Goal: Task Accomplishment & Management: Manage account settings

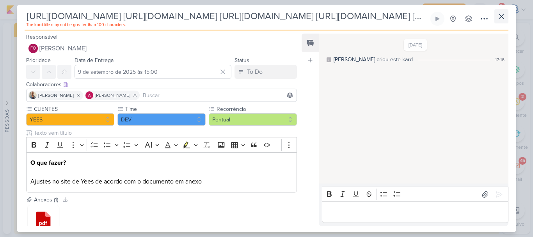
scroll to position [261, 0]
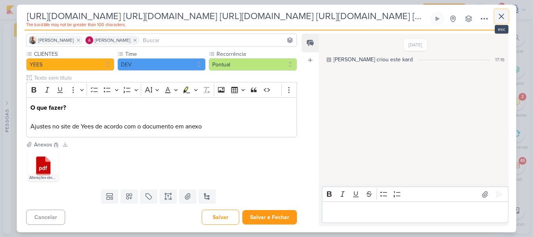
click at [499, 17] on icon at bounding box center [501, 16] width 9 height 9
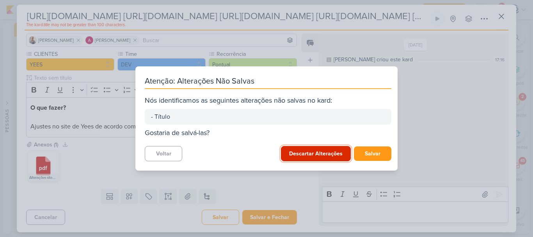
click at [319, 157] on button "Descartar Alterações" at bounding box center [316, 153] width 70 height 15
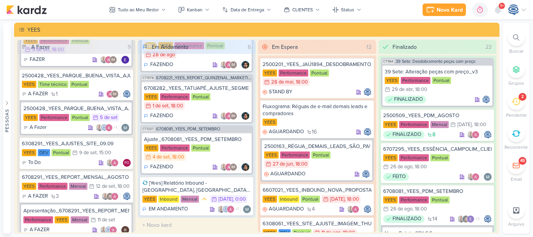
click at [521, 37] on div at bounding box center [516, 37] width 17 height 17
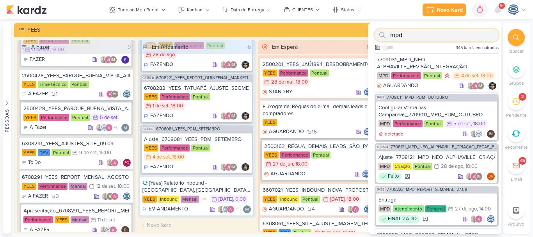
paste input "6108052"
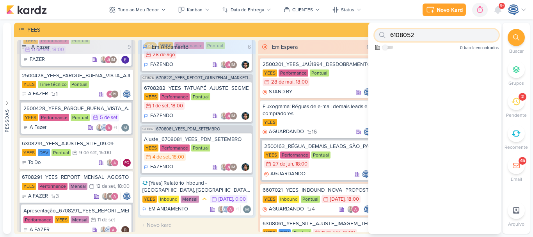
type input "6108052"
click at [516, 102] on icon at bounding box center [516, 101] width 9 height 7
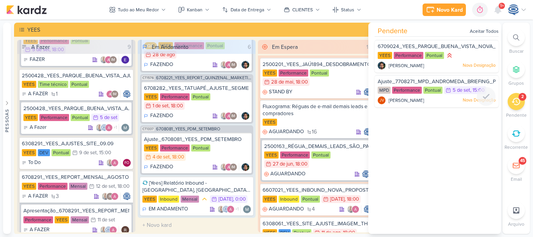
click at [472, 78] on span "Ajuste_7708271_MPD_ANDROMEDA_BRIEFING_PEÇAS_NOVO_KV_LANÇAMENTO" at bounding box center [477, 81] width 198 height 6
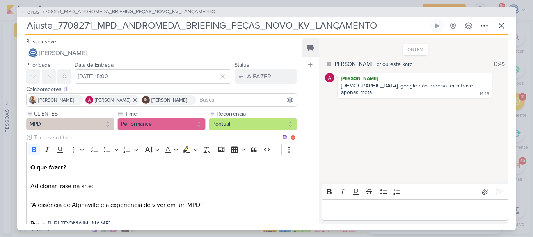
scroll to position [82, 0]
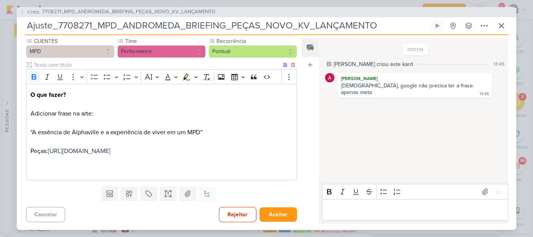
click at [235, 121] on p "O que fazer? Adicionar frase na arte: “A essência de Alphaville e a experiência…" at bounding box center [161, 132] width 262 height 84
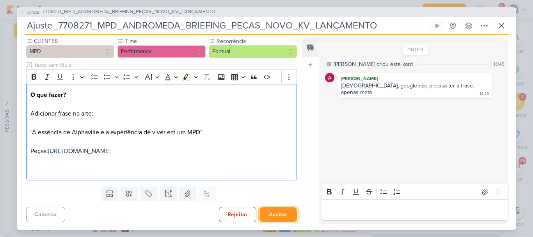
click at [276, 218] on button "Aceitar" at bounding box center [278, 214] width 37 height 14
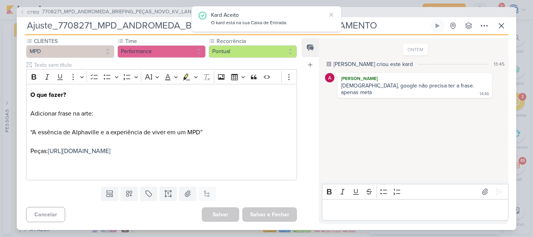
scroll to position [0, 0]
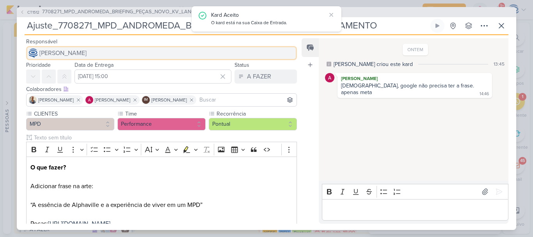
click at [64, 46] on button "[PERSON_NAME]" at bounding box center [161, 53] width 271 height 14
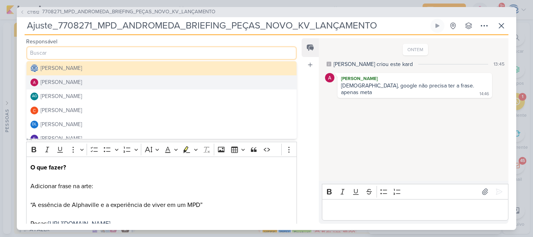
click at [71, 79] on div "[PERSON_NAME]" at bounding box center [61, 82] width 41 height 8
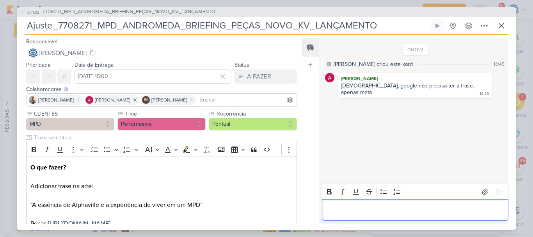
click at [364, 209] on p "Editor editing area: main" at bounding box center [415, 209] width 178 height 9
click at [427, 121] on icon at bounding box center [430, 124] width 6 height 6
click at [435, 131] on button "Deletar" at bounding box center [447, 137] width 43 height 13
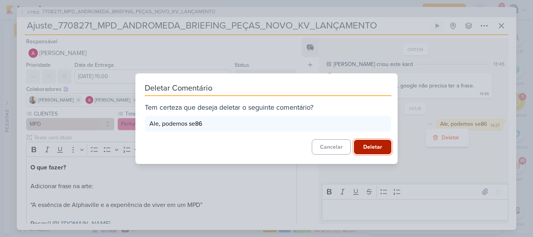
drag, startPoint x: 377, startPoint y: 146, endPoint x: 372, endPoint y: 146, distance: 4.3
click at [372, 146] on button "Deletar" at bounding box center [372, 147] width 37 height 14
click at [372, 146] on div "Cancelar [GEOGRAPHIC_DATA]" at bounding box center [268, 147] width 247 height 14
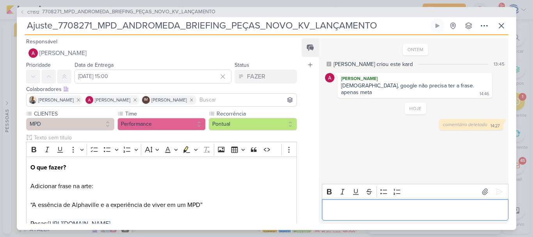
click at [375, 216] on div "Editor editing area: main" at bounding box center [415, 209] width 187 height 21
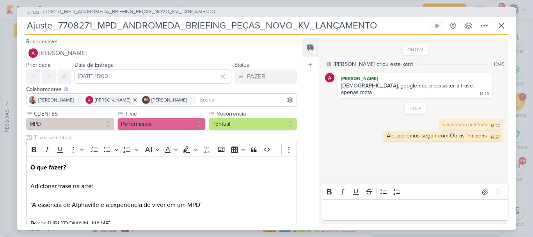
click at [133, 11] on span "7708271_MPD_ANDROMEDA_BRIEFING_PEÇAS_NOVO_KV_LANÇAMENTO" at bounding box center [128, 12] width 173 height 8
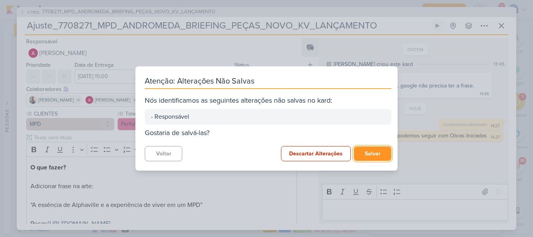
click at [371, 155] on button "Salvar" at bounding box center [372, 153] width 37 height 14
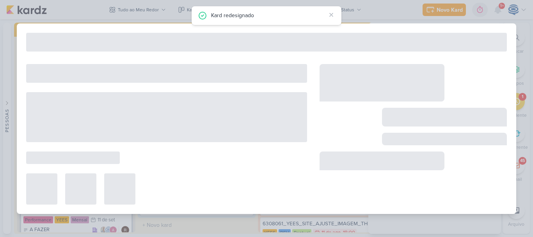
type input "7708271_MPD_ANDROMEDA_BRIEFING_PEÇAS_NOVO_KV_LANÇAMENTO"
type input "[DATE] 18:00"
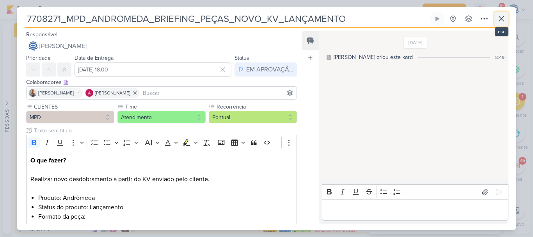
click at [499, 22] on icon at bounding box center [501, 18] width 9 height 9
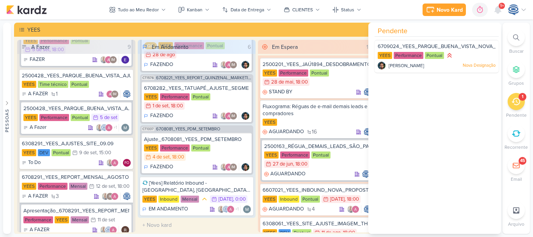
click at [518, 37] on icon at bounding box center [516, 37] width 6 height 6
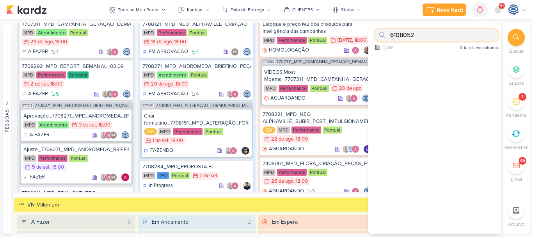
scroll to position [744, 0]
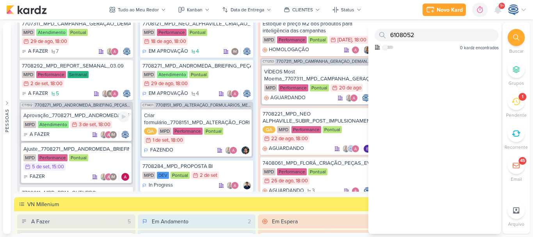
click at [74, 114] on div "Aprovação_7708271_MPD_ANDROMEDA_BRIEFING_PEÇAS_NOVO_KV_LANÇAMENTO" at bounding box center [76, 115] width 106 height 7
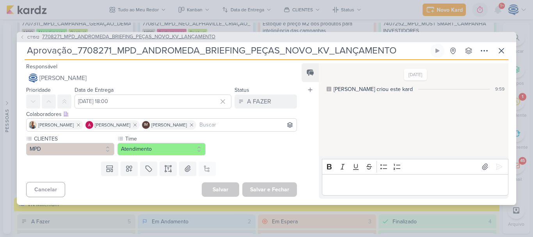
click at [128, 35] on span "7708271_MPD_ANDROMEDA_BRIEFING_PEÇAS_NOVO_KV_LANÇAMENTO" at bounding box center [128, 37] width 173 height 8
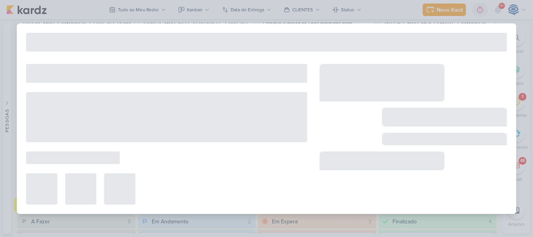
type input "7708271_MPD_ANDROMEDA_BRIEFING_PEÇAS_NOVO_KV_LANÇAMENTO"
type input "[DATE] 18:00"
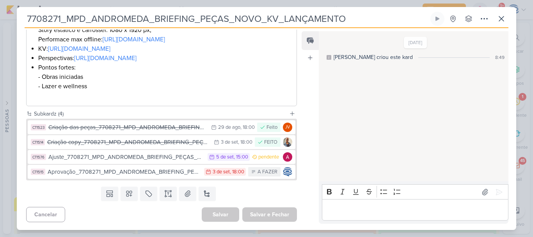
scroll to position [262, 0]
click at [497, 20] on icon at bounding box center [501, 18] width 9 height 9
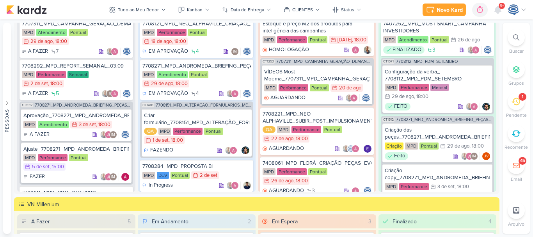
click at [514, 106] on div "1" at bounding box center [516, 101] width 17 height 17
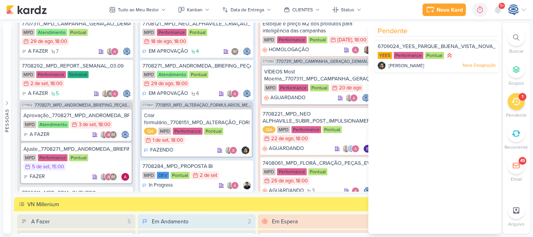
click at [513, 107] on div "1" at bounding box center [516, 101] width 17 height 17
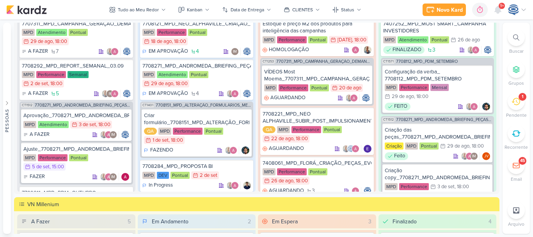
click at [517, 37] on icon at bounding box center [516, 37] width 6 height 6
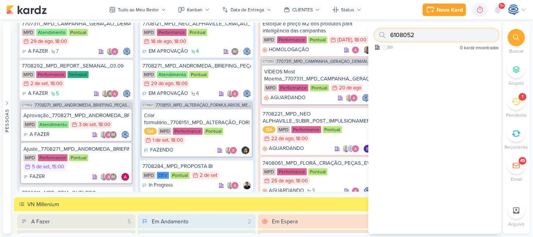
drag, startPoint x: 433, startPoint y: 36, endPoint x: 374, endPoint y: 30, distance: 58.8
click at [374, 30] on div "6108052 Como admin, ative para buscar em todos os kardz da organização 0 kardz …" at bounding box center [435, 38] width 133 height 30
paste input "YEES_ESSENCIA_CAMPOLIM_CAMPANHA_PMAX"
click at [404, 35] on input "YEES_ESSENCIA_CAMPOLIM_CAMPANHA_PMAX" at bounding box center [437, 35] width 124 height 12
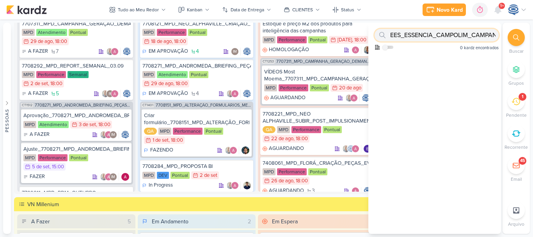
scroll to position [0, 0]
click at [402, 75] on div "YEES_ESSENCIA_CAMPOLIM_CAMPANHA_PMAX Como admin, ative para buscar em todos os …" at bounding box center [435, 128] width 133 height 211
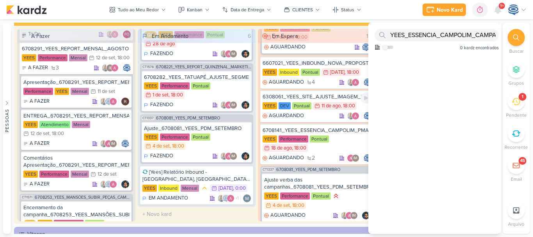
scroll to position [116, 0]
click at [317, 131] on div "6708141_YEES_ESSENCIA_CAMPOLIM_PMAX_OFFLINE" at bounding box center [317, 129] width 109 height 7
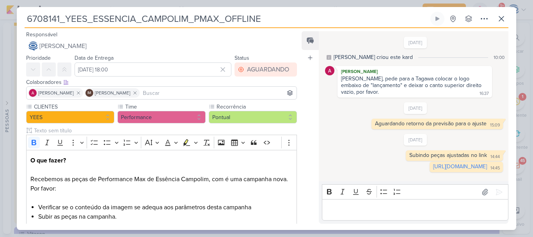
drag, startPoint x: 59, startPoint y: 19, endPoint x: 25, endPoint y: 10, distance: 34.4
click at [25, 10] on div "6708141_YEES_ESSENCIA_CAMPOLIM_PMAX_OFFLINE Criado por mim" at bounding box center [267, 118] width 500 height 223
click at [496, 16] on button at bounding box center [502, 19] width 14 height 14
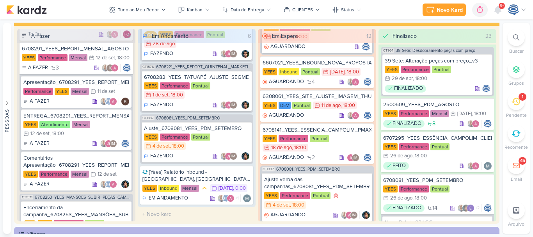
click at [511, 34] on div at bounding box center [516, 37] width 17 height 17
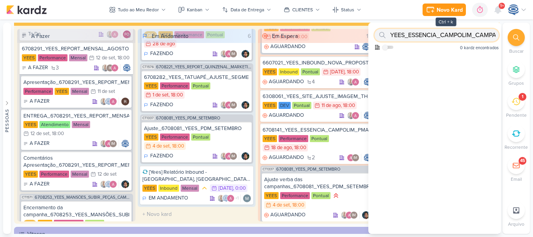
paste input "6308061"
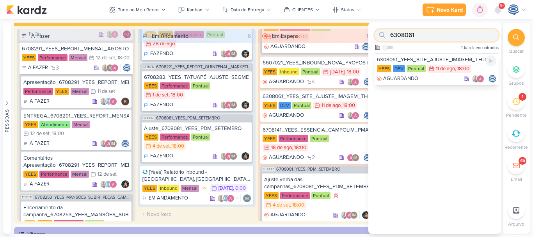
type input "6308061"
click at [438, 58] on div "6308061_YEES_SITE_AJUSTE_IMAGEM_THUMB" at bounding box center [436, 59] width 119 height 7
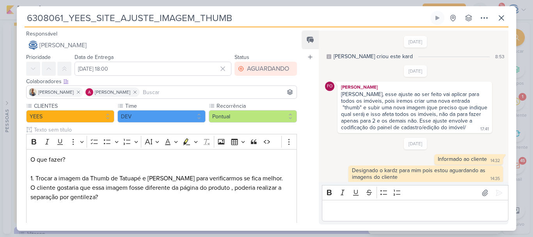
scroll to position [4, 0]
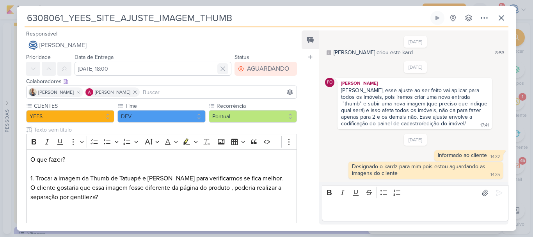
click at [221, 68] on icon at bounding box center [223, 69] width 4 height 4
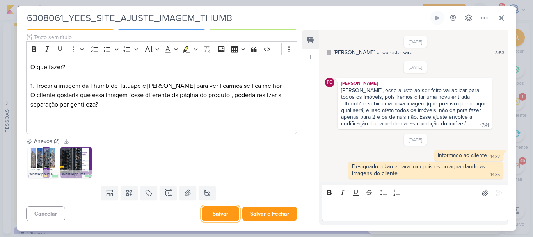
click at [221, 213] on button "Salvar" at bounding box center [220, 213] width 37 height 15
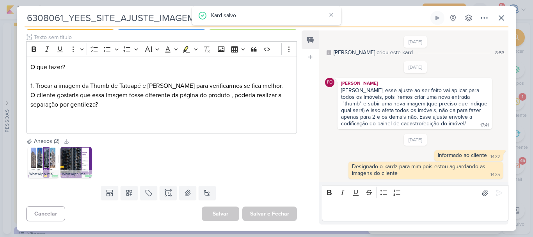
scroll to position [0, 0]
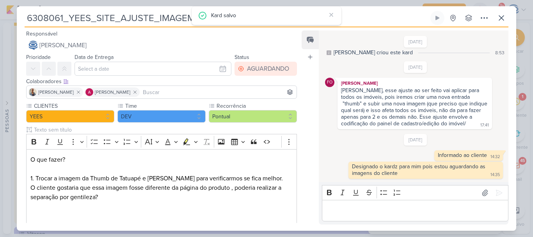
click at [177, 93] on input at bounding box center [218, 91] width 154 height 9
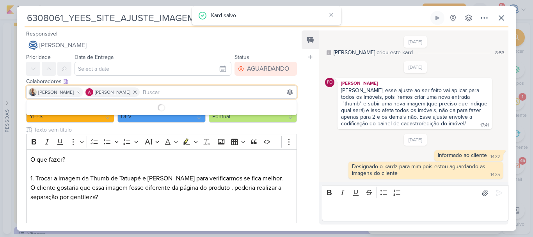
click at [177, 93] on input at bounding box center [218, 91] width 154 height 9
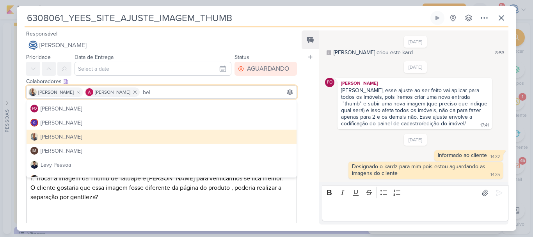
scroll to position [85, 0]
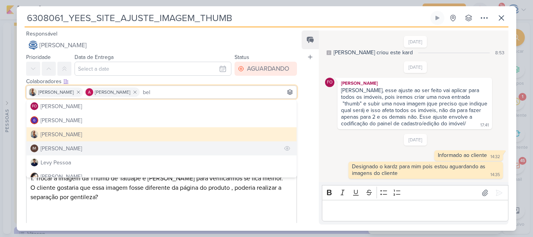
type input "bel"
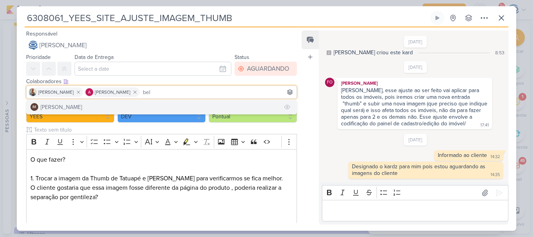
click at [190, 103] on button "IM [PERSON_NAME]" at bounding box center [162, 107] width 270 height 14
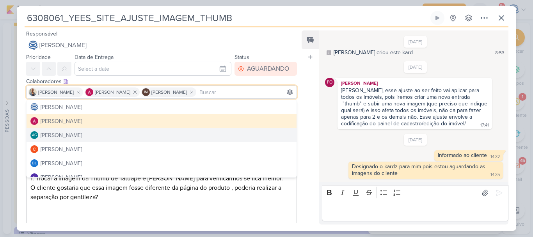
click at [306, 160] on div "Feed Atrelar email Solte o email para atrelar ao kard" at bounding box center [310, 127] width 17 height 194
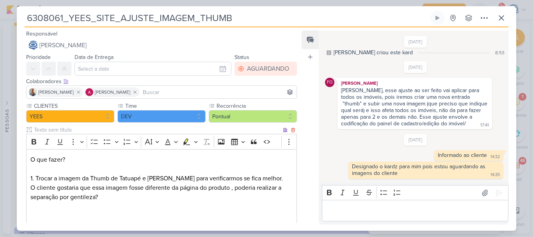
scroll to position [93, 0]
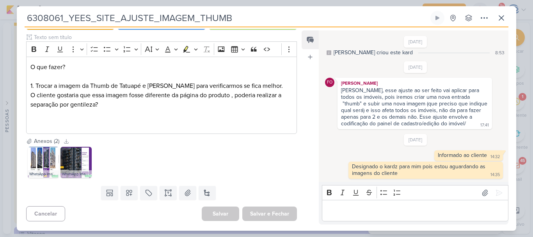
click at [221, 219] on div "Salvar Salvar e Fechar Ctrl + Enter" at bounding box center [249, 214] width 95 height 14
click at [216, 215] on div "Salvar Salvar e Fechar Ctrl + Enter" at bounding box center [249, 214] width 95 height 14
click at [218, 212] on div "Salvar Salvar e Fechar Ctrl + Enter" at bounding box center [249, 214] width 95 height 14
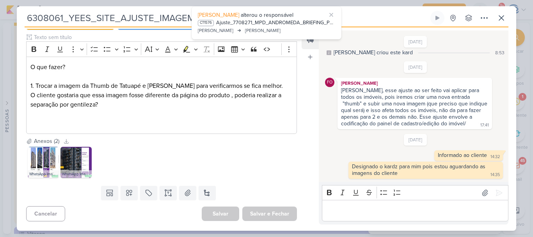
scroll to position [0, 0]
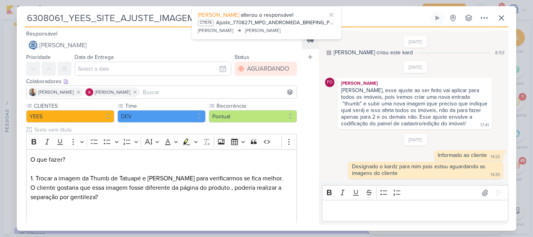
click at [204, 96] on input at bounding box center [218, 91] width 154 height 9
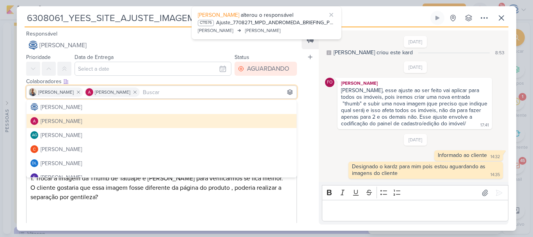
click at [204, 96] on input at bounding box center [218, 91] width 154 height 9
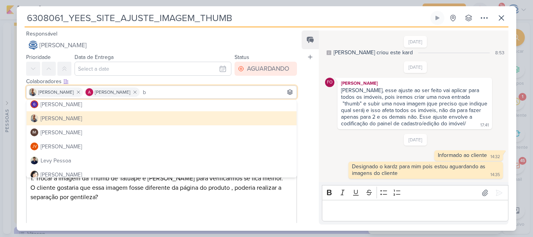
scroll to position [102, 0]
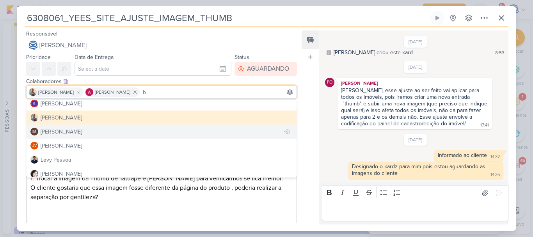
type input "b"
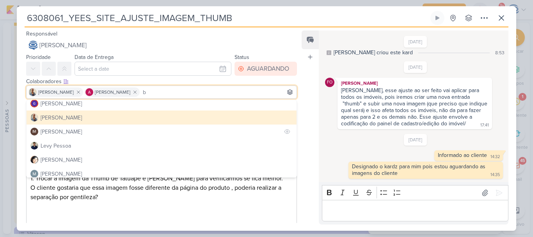
click at [118, 133] on button "IM [PERSON_NAME]" at bounding box center [162, 132] width 270 height 14
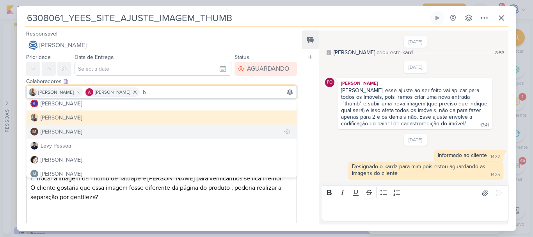
click at [132, 132] on button "IM [PERSON_NAME]" at bounding box center [162, 132] width 270 height 14
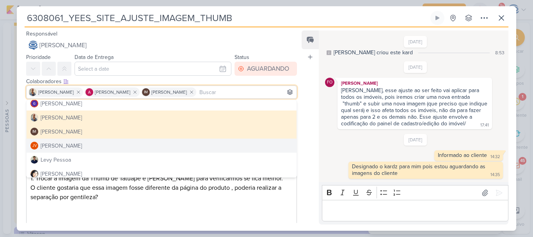
scroll to position [93, 0]
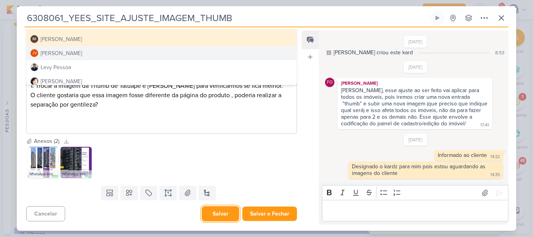
click at [218, 210] on button "Salvar" at bounding box center [220, 213] width 37 height 15
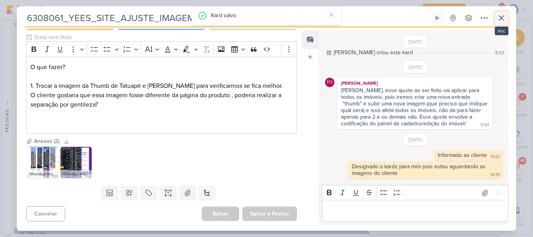
click at [502, 19] on icon at bounding box center [501, 17] width 9 height 9
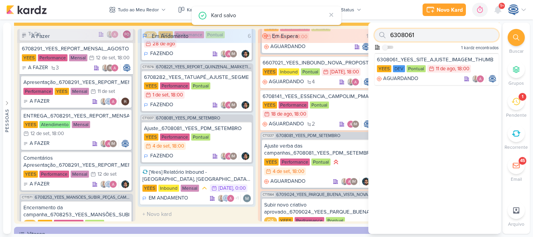
click at [461, 31] on input "6308061" at bounding box center [437, 35] width 124 height 12
paste input "70808"
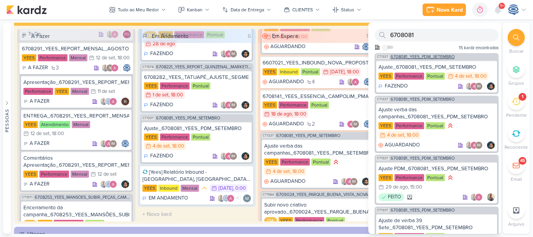
click at [443, 56] on span "6708081_YEES_PDM_SETEMBRO" at bounding box center [423, 57] width 64 height 4
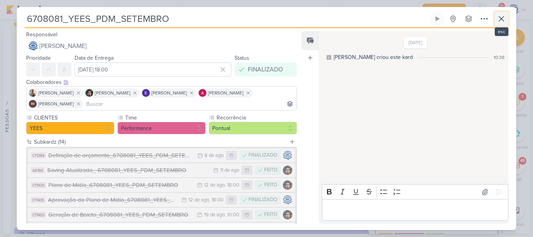
click at [502, 21] on icon at bounding box center [501, 18] width 9 height 9
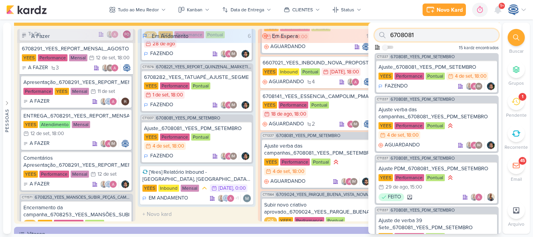
click at [468, 35] on input "6708081" at bounding box center [437, 35] width 124 height 12
paste input "126"
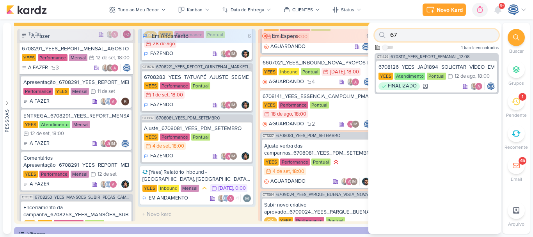
type input "6"
paste input "6708128"
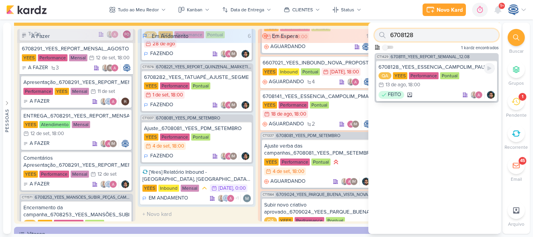
type input "6708128"
click at [430, 66] on div "6708128_YEES_ESSENCIA_CAMPOLIM_PAUSAR_PEÇA_FACHADA" at bounding box center [437, 67] width 116 height 7
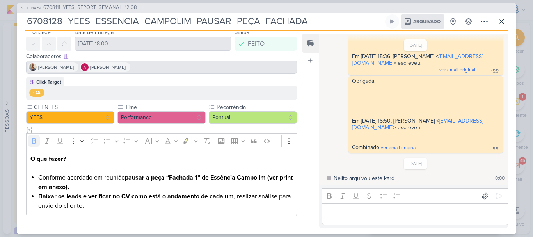
scroll to position [0, 0]
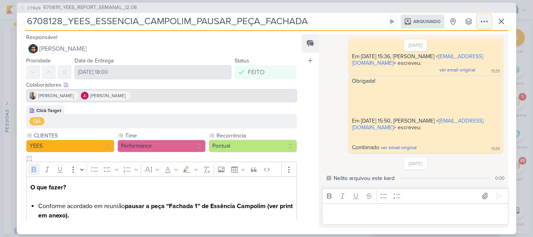
click at [482, 21] on icon at bounding box center [484, 21] width 9 height 9
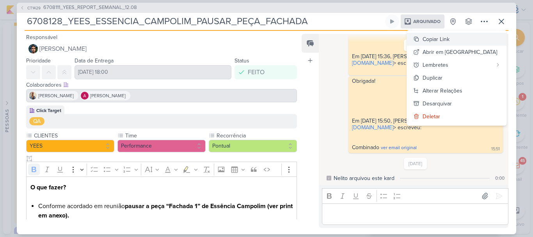
click at [450, 39] on div "Copiar Link" at bounding box center [436, 39] width 27 height 8
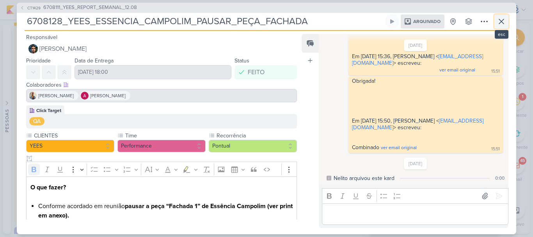
click at [505, 20] on icon at bounding box center [501, 21] width 9 height 9
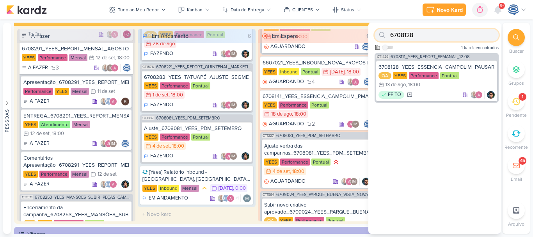
click at [461, 34] on input "6708128" at bounding box center [437, 35] width 124 height 12
paste input "6708221"
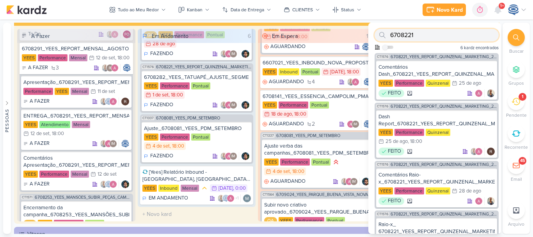
type input "6708221"
click at [408, 59] on div "CT1576 6708221_YEES_REPORT_QUINZENAL_MARKETING_26.08 Comentários Dash_6708221_Y…" at bounding box center [437, 77] width 124 height 48
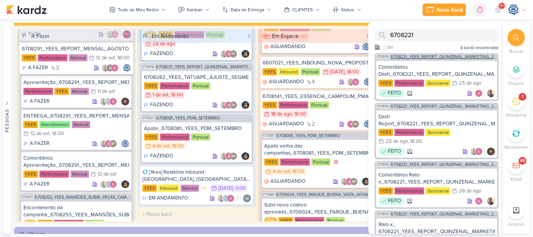
click at [440, 56] on span "6708221_YEES_REPORT_QUINZENAL_MARKETING_26.08" at bounding box center [444, 57] width 107 height 4
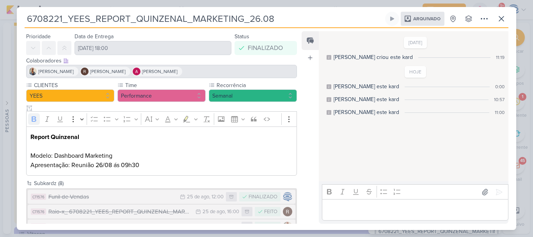
scroll to position [22, 0]
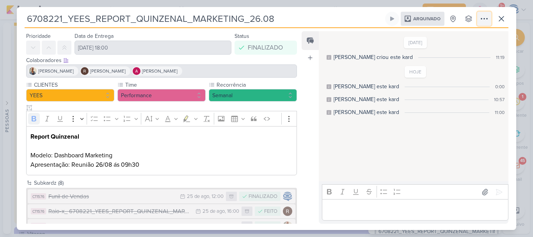
click at [483, 18] on icon at bounding box center [484, 18] width 9 height 9
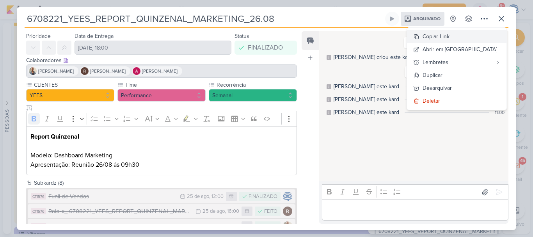
click at [481, 33] on button "Copiar Link" at bounding box center [457, 36] width 100 height 13
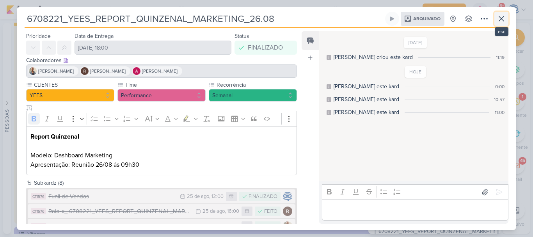
click at [500, 15] on icon at bounding box center [501, 18] width 9 height 9
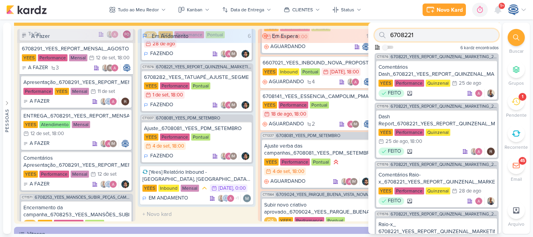
click at [453, 39] on input "6708221" at bounding box center [437, 35] width 124 height 12
paste input "6708251"
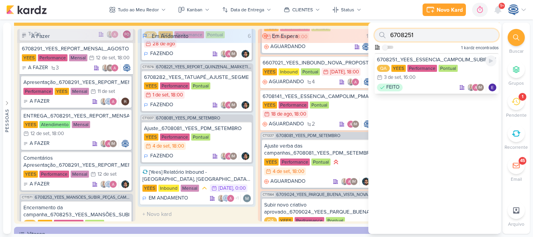
type input "6708251"
click at [468, 59] on div "6708251_YEES_ESSENCIA_CAMPOLIM_SUBIR_LEAD_ADS_ANIMADO" at bounding box center [436, 59] width 119 height 7
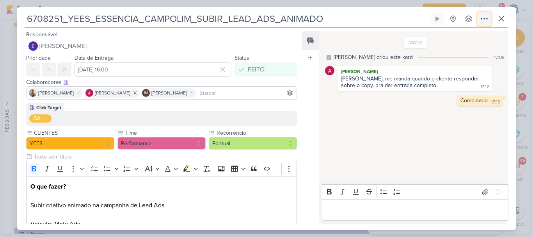
click at [485, 21] on icon at bounding box center [484, 18] width 9 height 9
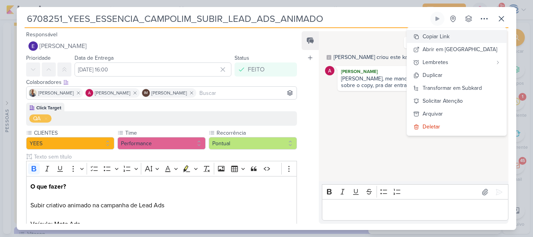
click at [450, 38] on div "Copiar Link" at bounding box center [436, 36] width 27 height 8
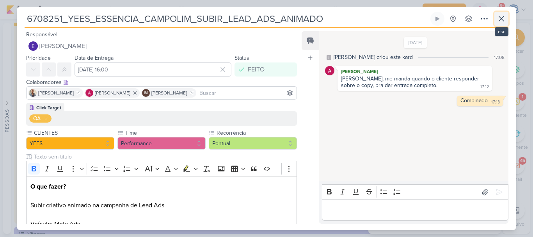
click at [500, 18] on icon at bounding box center [501, 18] width 9 height 9
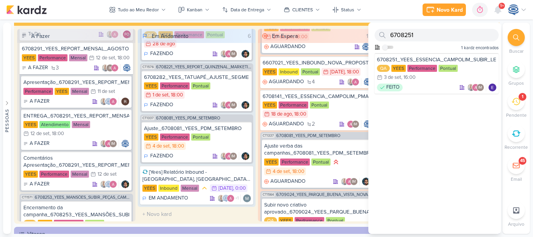
click at [520, 42] on div at bounding box center [516, 37] width 17 height 17
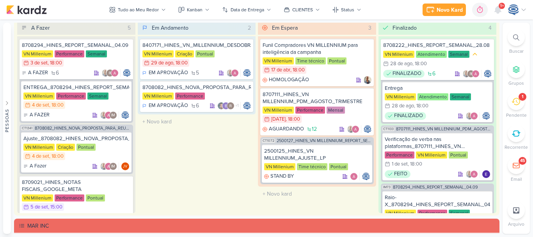
scroll to position [938, 0]
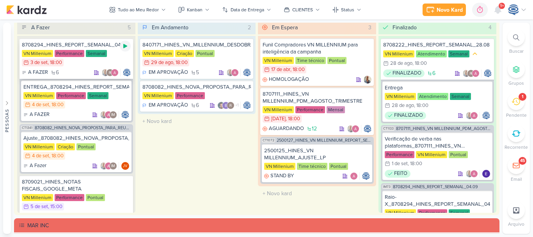
click at [123, 47] on icon at bounding box center [125, 46] width 4 height 4
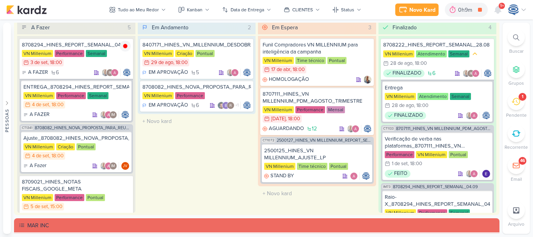
scroll to position [971, 0]
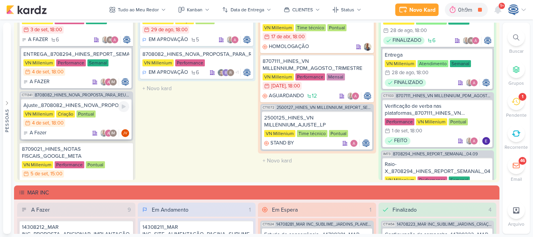
click at [107, 111] on div "VN Millenium Criação Pontual 4/9 [DATE] 18:00" at bounding box center [76, 118] width 106 height 17
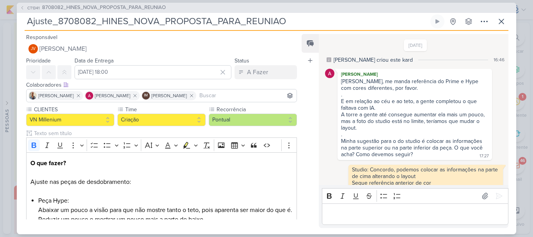
scroll to position [105, 0]
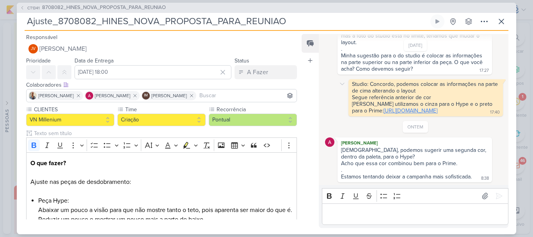
click at [384, 107] on link "[URL][DOMAIN_NAME]" at bounding box center [411, 110] width 54 height 7
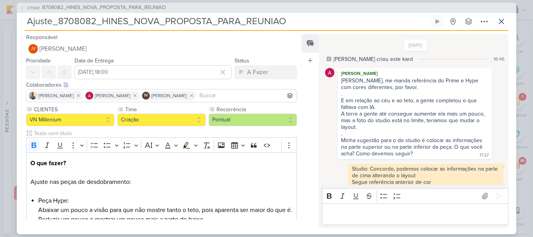
scroll to position [0, 0]
drag, startPoint x: 303, startPoint y: 79, endPoint x: 376, endPoint y: 73, distance: 73.7
click at [376, 73] on div "Feed Atrelar email Solte o email para atrelar ao kard [DATE] [PERSON_NAME] crio…" at bounding box center [405, 131] width 207 height 194
click at [376, 73] on div "[PERSON_NAME]" at bounding box center [414, 74] width 151 height 8
click at [497, 23] on icon at bounding box center [501, 21] width 9 height 9
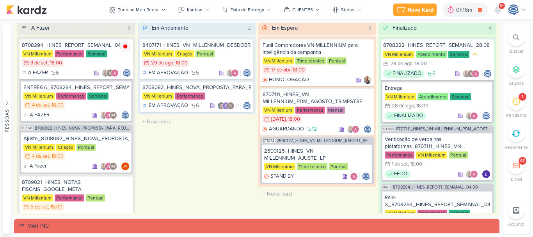
scroll to position [923, 0]
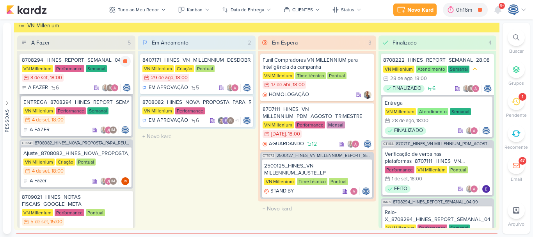
click at [109, 74] on div "VN Millenium Performance Semanal 3/9 [DATE] 18:00" at bounding box center [76, 73] width 109 height 17
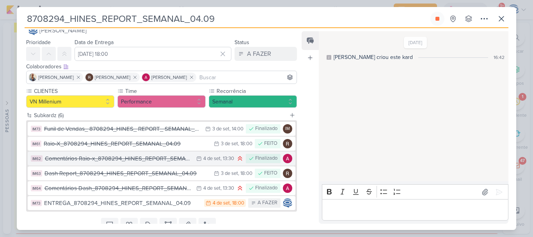
scroll to position [0, 0]
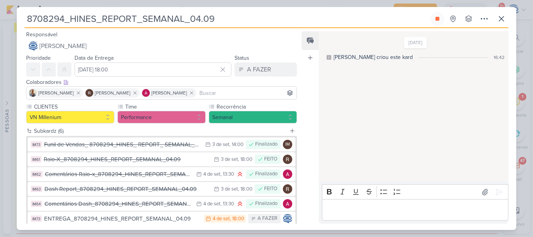
click at [193, 131] on div "Subkardz (6)" at bounding box center [160, 131] width 252 height 8
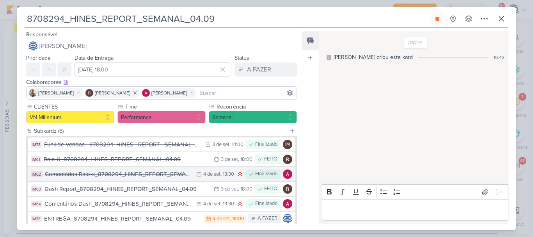
scroll to position [47, 0]
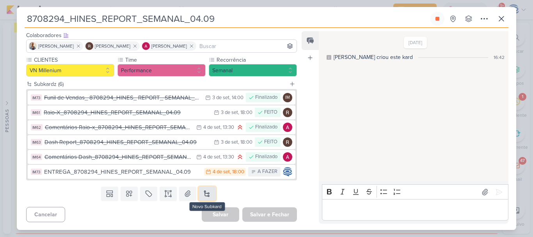
click at [212, 197] on button at bounding box center [207, 194] width 17 height 14
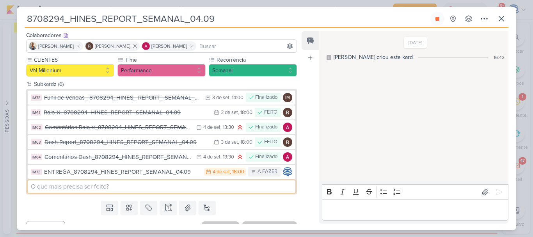
paste input "[URL][DOMAIN_NAME]"
type input "[URL][DOMAIN_NAME]"
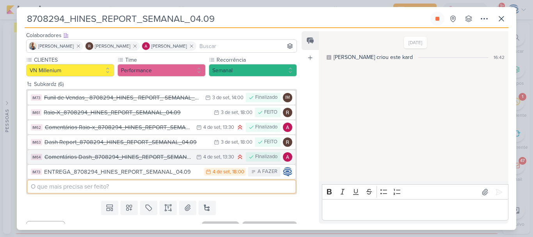
paste input "8709041"
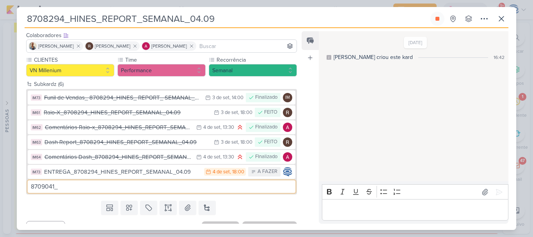
click at [163, 183] on input "8709041_" at bounding box center [162, 186] width 268 height 12
click at [163, 183] on input "8709041_HI" at bounding box center [162, 186] width 268 height 12
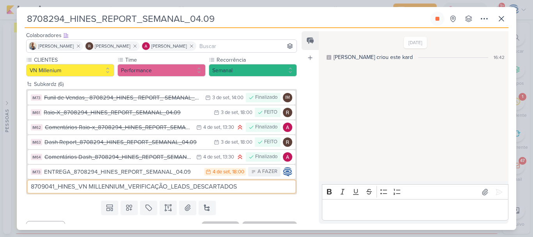
type input "8709041_HINES_VN MILLENNIUM_VERIFICAÇÃO_LEADS_DESCARTADOS"
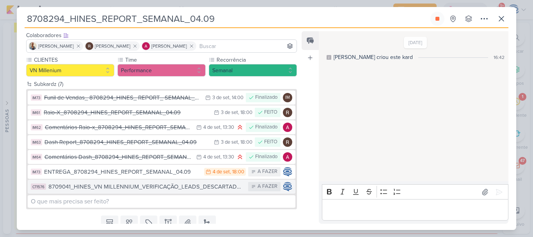
click at [89, 185] on div "8709041_HINES_VN MILLENNIUM_VERIFICAÇÃO_LEADS_DESCARTADOS" at bounding box center [146, 186] width 196 height 9
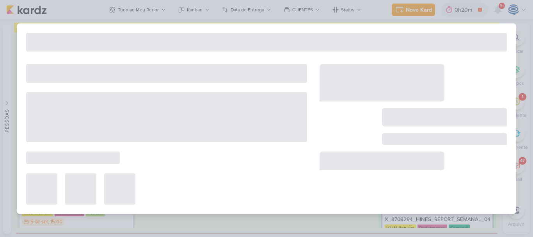
type input "8709041_HINES_VN MILLENNIUM_VERIFICAÇÃO_LEADS_DESCARTADOS"
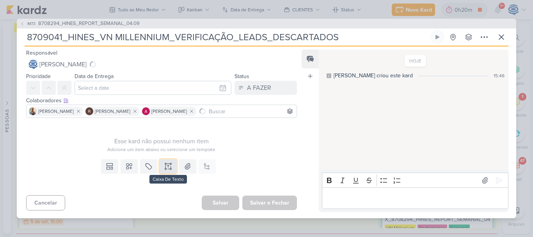
click at [166, 164] on icon at bounding box center [168, 164] width 4 height 0
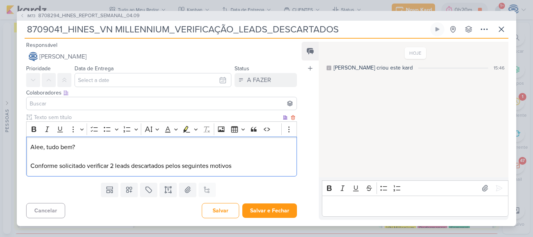
click at [37, 145] on p "Alee, tudo bem? Conforme solicitado verificar 2 leads descartados pelos seguint…" at bounding box center [161, 156] width 262 height 28
drag, startPoint x: 111, startPoint y: 169, endPoint x: 179, endPoint y: 166, distance: 67.6
click at [179, 166] on p "Ale, tudo bem? Conforme solicitado verificar 2 leads descartados pelos seguinte…" at bounding box center [161, 156] width 262 height 28
click at [235, 166] on p "Ale, tudo bem? Conforme solicitado verificar 2 leads descartados pelos seguinte…" at bounding box center [161, 156] width 262 height 28
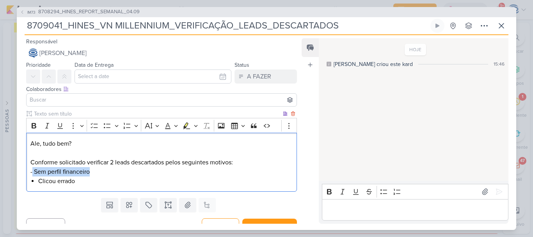
drag, startPoint x: 31, startPoint y: 173, endPoint x: 89, endPoint y: 173, distance: 58.2
click at [89, 173] on p "Ale, tudo bem? Conforme solicitado verificar 2 leads descartados pelos seguinte…" at bounding box center [161, 157] width 262 height 37
copy p "Sem perfil financeiro"
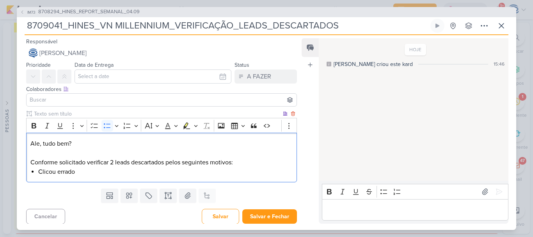
click at [81, 172] on li "Clicou errado" at bounding box center [165, 171] width 255 height 9
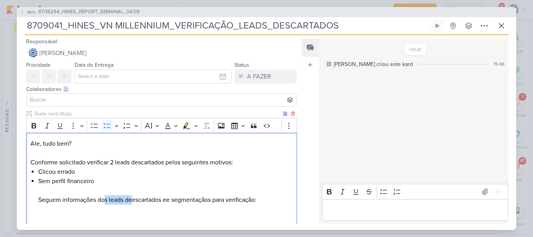
drag, startPoint x: 133, startPoint y: 199, endPoint x: 104, endPoint y: 199, distance: 28.5
click at [104, 199] on li "Sem perfil financeiro Seguem informações dos leads deescartados ee segmentaçãos…" at bounding box center [165, 199] width 255 height 47
click at [151, 183] on li "Sem perfil financeiro Seguem informações do motivo de descarte e segmentaçãos p…" at bounding box center [165, 199] width 255 height 47
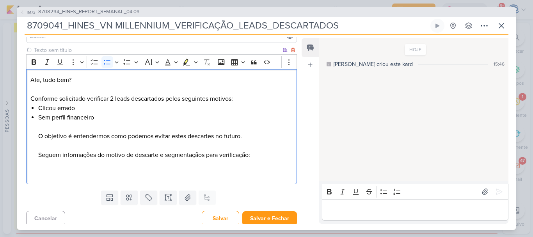
scroll to position [68, 0]
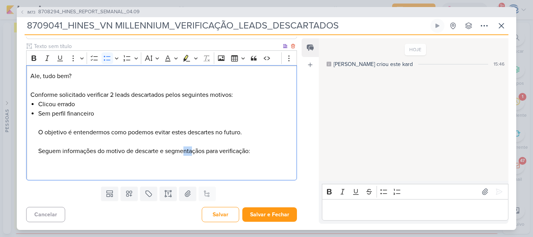
drag, startPoint x: 184, startPoint y: 155, endPoint x: 195, endPoint y: 151, distance: 11.7
click at [195, 151] on li "Sem perfil financeiro ⁠⁠⁠⁠⁠⁠⁠O objetivo é entendermos como podemos evitar estes…" at bounding box center [165, 142] width 255 height 66
click at [195, 151] on li "Sem perfil financeiro O objetivo é entendermos como podemos evitar estes descar…" at bounding box center [165, 142] width 255 height 66
click at [206, 152] on li "Sem perfil financeiro O objetivo é entendermos como podemos evitar estes descar…" at bounding box center [165, 142] width 255 height 66
click at [267, 150] on li "Sem perfil financeiro O objetivo é entendermos como podemos evitar estes descar…" at bounding box center [165, 142] width 255 height 66
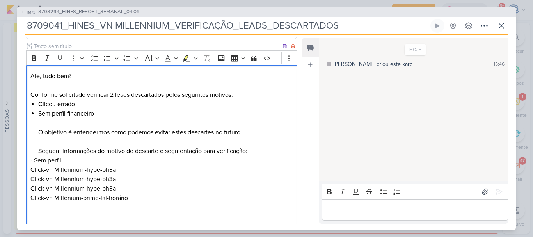
click at [30, 163] on p "- Sem perfil Click-vn Millennium-hype-ph3a Click-vn Millennium-hype-ph3a Click-…" at bounding box center [161, 189] width 262 height 66
click at [151, 196] on p "4 leads - Sem perfil Click-vn Millennium-hype-ph3a Click-vn Millennium-hype-ph3…" at bounding box center [161, 189] width 262 height 66
drag, startPoint x: 82, startPoint y: 101, endPoint x: 29, endPoint y: 101, distance: 53.1
click at [29, 101] on div "Ale, tudo bem? Conforme solicitado verificar 2 leads descartados pelos seguinte…" at bounding box center [161, 155] width 271 height 181
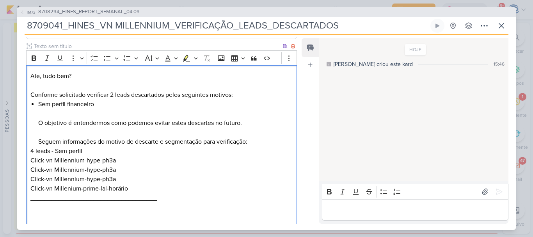
click at [113, 96] on p "Ale, tudo bem? Conforme solicitado verificar 2 leads descartados pelos seguinte…" at bounding box center [161, 85] width 262 height 28
click at [42, 107] on li "Sem perfil financeiro O objetivo é entendermos como podemos evitar estes descar…" at bounding box center [165, 123] width 255 height 47
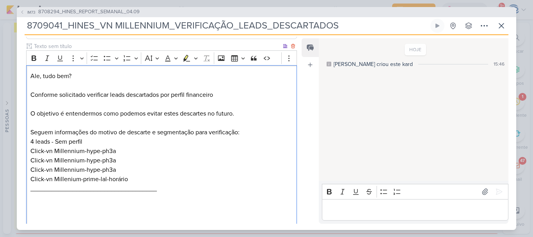
click at [29, 116] on div "Ale, tudo bem? Conforme solicitado verificar leads descartados por perfil finan…" at bounding box center [161, 146] width 271 height 162
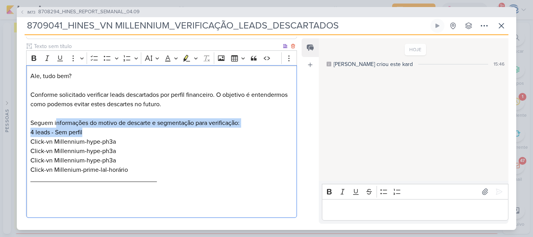
drag, startPoint x: 56, startPoint y: 125, endPoint x: 137, endPoint y: 130, distance: 81.0
click at [137, 130] on div "Ale, tudo bem? Conforme solicitado verificar leads descartados por perfil finan…" at bounding box center [161, 141] width 271 height 153
click at [137, 130] on p "4 leads - Sem perfil Click-vn Millennium-hype-ph3a Click-vn Millennium-hype-ph3…" at bounding box center [161, 156] width 262 height 56
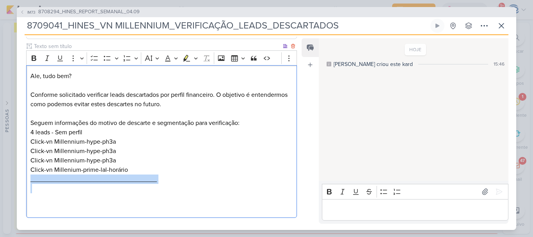
drag, startPoint x: 176, startPoint y: 184, endPoint x: 25, endPoint y: 182, distance: 150.7
click at [25, 182] on div "Clique para deixar o item visível somente à membros da sua organização Rich Tex…" at bounding box center [158, 131] width 283 height 179
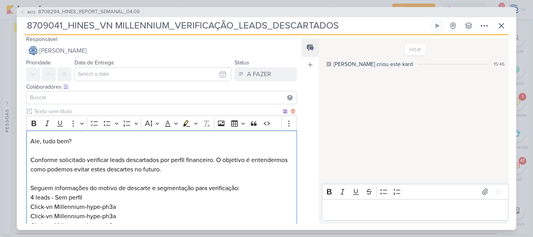
scroll to position [2, 0]
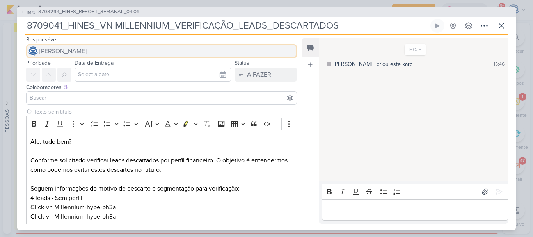
click at [75, 54] on span "[PERSON_NAME]" at bounding box center [62, 50] width 47 height 9
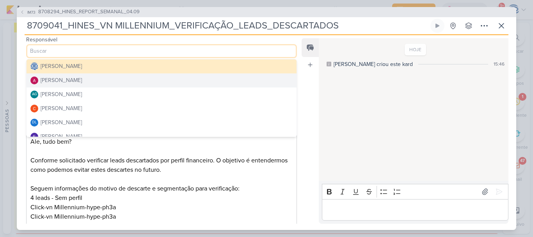
click at [78, 78] on div "[PERSON_NAME]" at bounding box center [61, 80] width 41 height 8
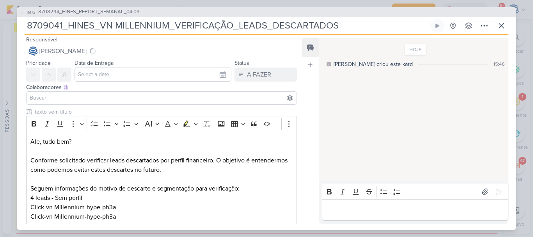
click at [87, 96] on input at bounding box center [161, 97] width 267 height 9
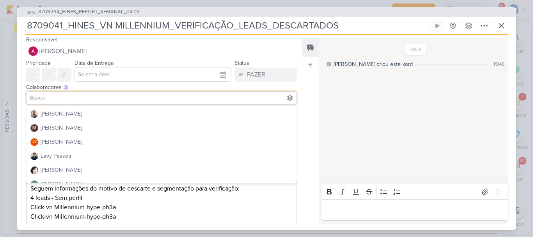
scroll to position [112, 0]
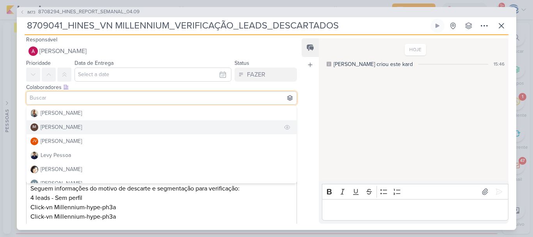
click at [75, 128] on div "[PERSON_NAME]" at bounding box center [61, 127] width 41 height 8
click at [82, 126] on div "[PERSON_NAME]" at bounding box center [61, 127] width 41 height 8
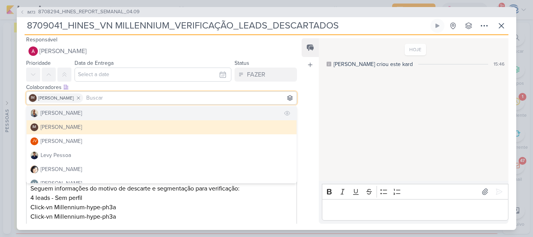
click at [93, 114] on button "[PERSON_NAME]" at bounding box center [162, 113] width 270 height 14
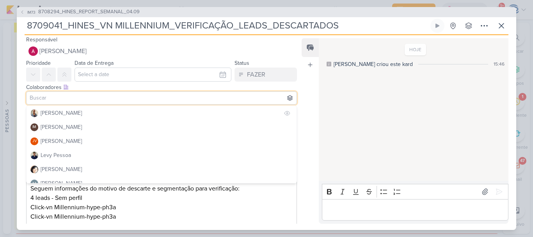
click at [93, 114] on button "[PERSON_NAME]" at bounding box center [162, 113] width 270 height 14
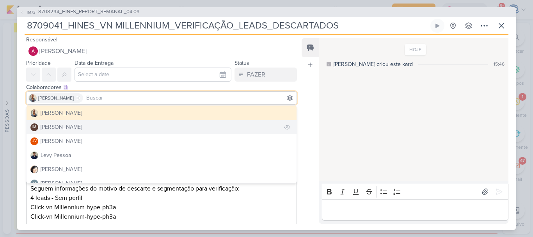
click at [57, 127] on div "[PERSON_NAME]" at bounding box center [61, 127] width 41 height 8
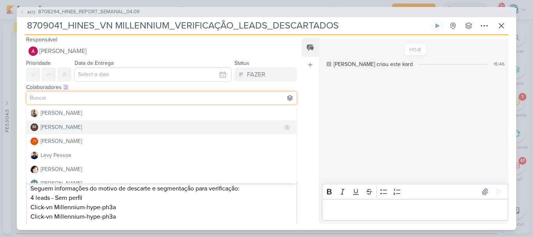
click at [62, 125] on div "[PERSON_NAME]" at bounding box center [61, 127] width 41 height 8
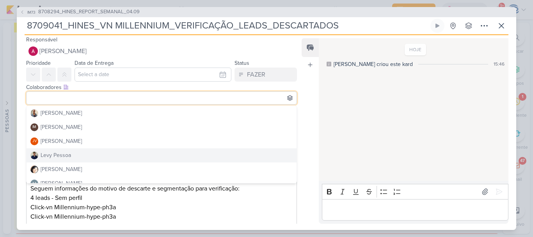
scroll to position [0, 0]
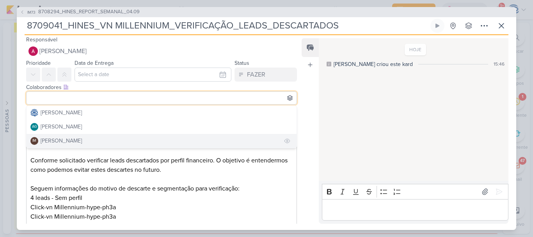
click at [156, 139] on button "IM [PERSON_NAME]" at bounding box center [162, 141] width 270 height 14
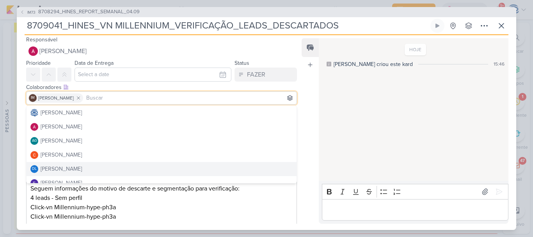
click at [302, 169] on div "Feed Atrelar email Solte o email para atrelar ao kard" at bounding box center [310, 130] width 17 height 185
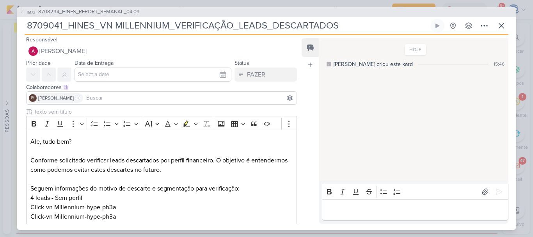
click at [231, 97] on input at bounding box center [190, 97] width 210 height 9
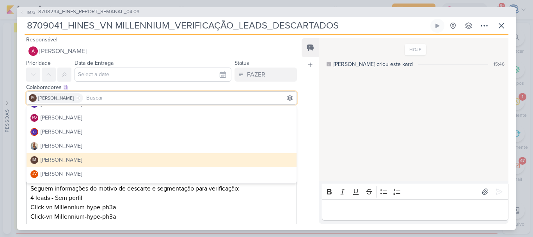
scroll to position [80, 0]
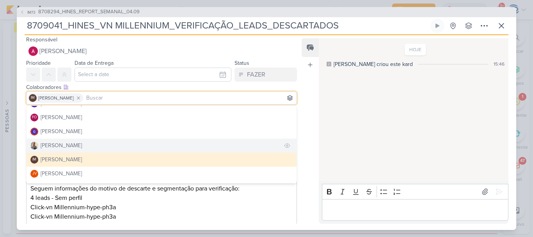
click at [96, 147] on button "[PERSON_NAME]" at bounding box center [162, 146] width 270 height 14
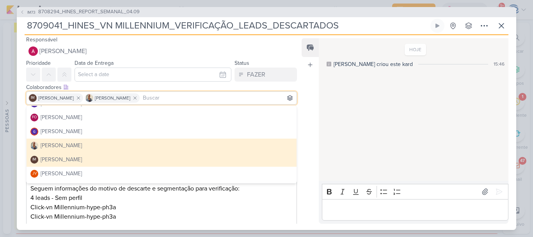
click at [316, 109] on div "Feed Atrelar email Solte o email para atrelar ao kard" at bounding box center [310, 130] width 17 height 185
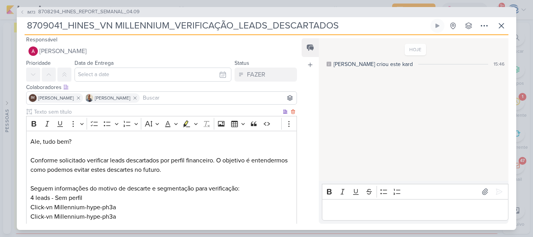
scroll to position [105, 0]
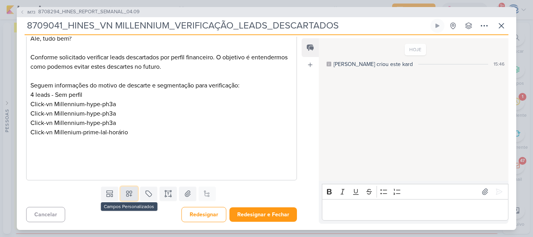
click at [125, 192] on icon at bounding box center [129, 194] width 8 height 8
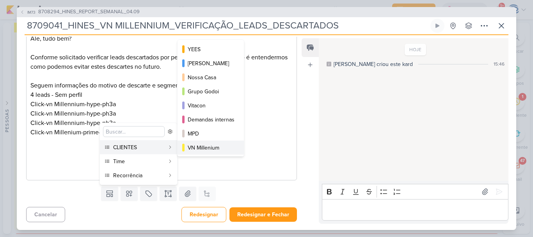
click at [208, 146] on div "VN Millenium" at bounding box center [211, 148] width 47 height 8
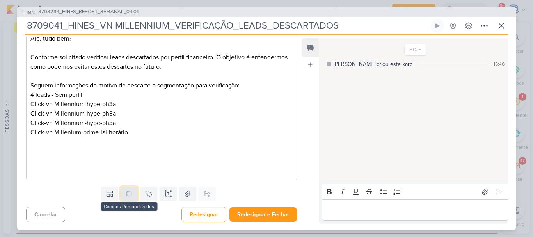
click at [126, 196] on div "Responsável [PERSON_NAME] [PERSON_NAME] [PERSON_NAME] AG [PERSON_NAME] [PERSON_…" at bounding box center [158, 130] width 283 height 187
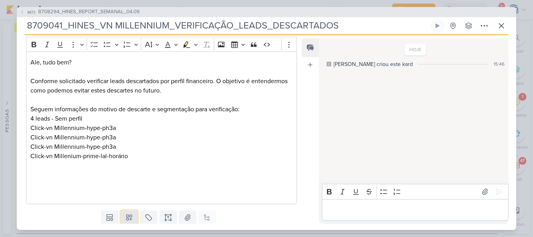
click at [123, 216] on button at bounding box center [129, 217] width 17 height 14
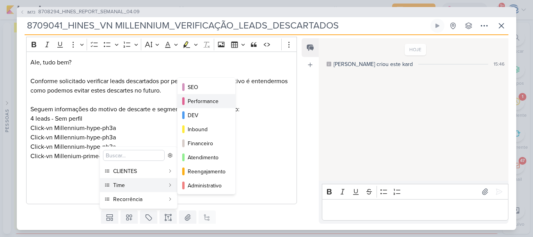
click at [215, 103] on div "Performance" at bounding box center [207, 101] width 38 height 8
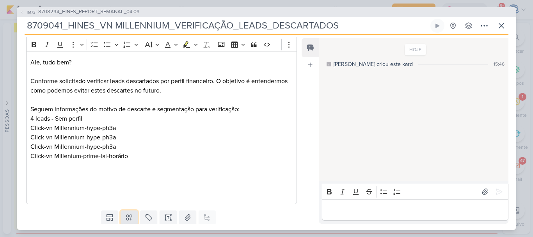
click at [124, 219] on button at bounding box center [129, 217] width 17 height 14
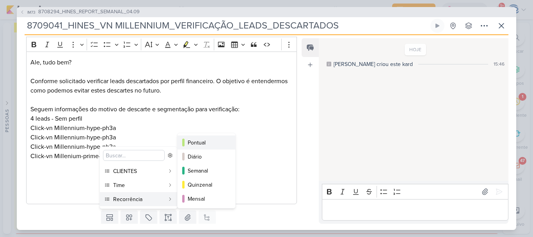
click at [204, 142] on div "Pontual" at bounding box center [207, 143] width 38 height 8
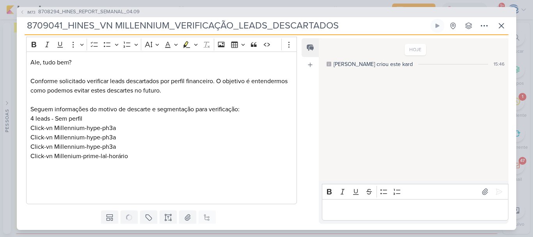
scroll to position [129, 0]
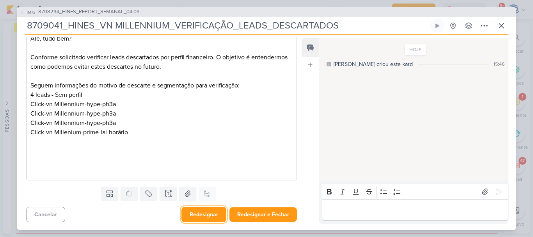
click at [198, 210] on button "Redesignar" at bounding box center [204, 214] width 45 height 15
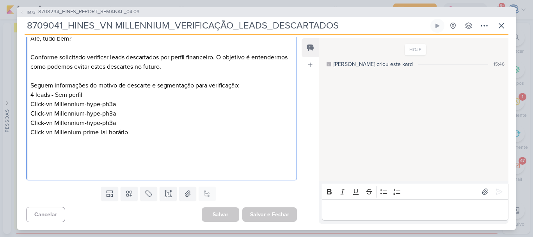
click at [134, 138] on p "4 leads - Sem perfil Click-vn Millennium-hype-ph3a Click-vn Millennium-hype-ph3…" at bounding box center [161, 118] width 262 height 56
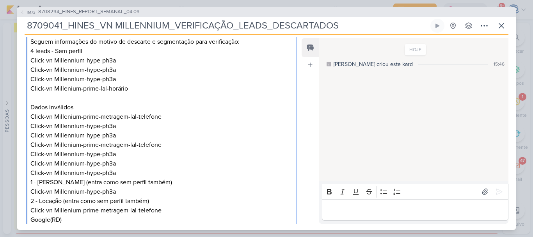
scroll to position [192, 0]
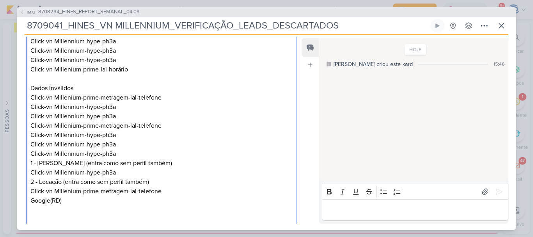
click at [126, 151] on p "4 leads - Sem perfil Click-vn Millennium-hype-ph3a Click-vn Millennium-hype-ph3…" at bounding box center [161, 92] width 262 height 131
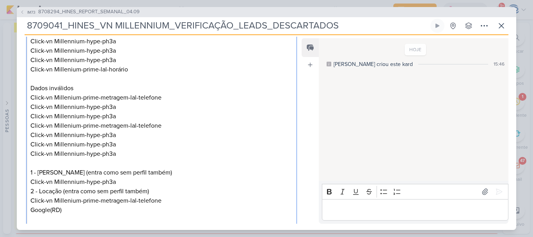
scroll to position [182, 0]
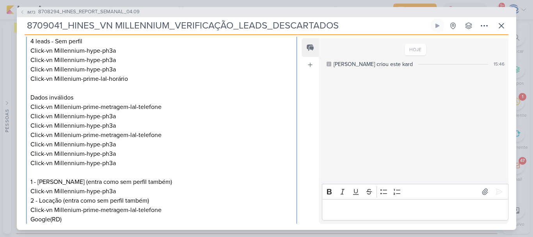
click at [140, 192] on p "1 - [PERSON_NAME] (entra como sem perfil também) Click-vn Millennium-hype-ph3a" at bounding box center [161, 186] width 262 height 19
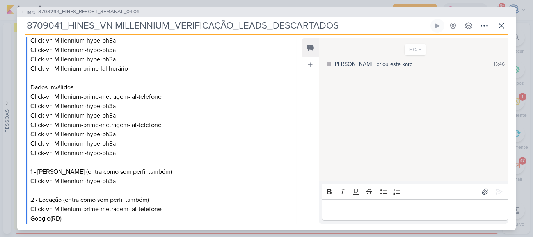
scroll to position [192, 0]
click at [30, 88] on p "4 leads - Sem perfil Click-vn Millennium-hype-ph3a Click-vn Millennium-hype-ph3…" at bounding box center [161, 97] width 262 height 141
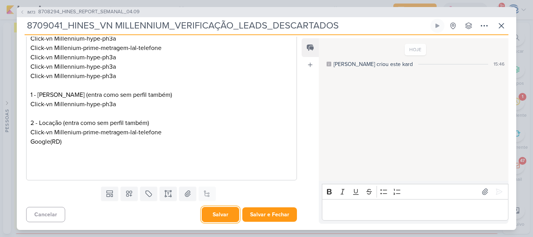
click at [218, 216] on button "Salvar" at bounding box center [220, 214] width 37 height 15
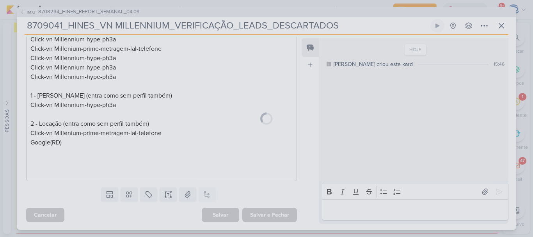
scroll to position [269, 0]
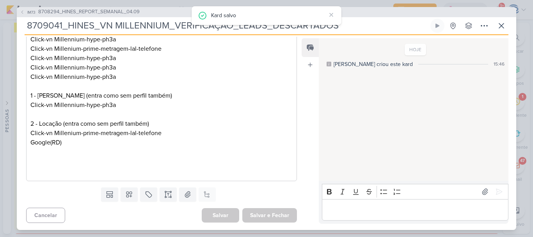
click at [123, 12] on div "IM73 8708294_HINES_REPORT_SEMANAL_04.09 8709041_HINES_VN MILLENNIUM_VERIFICAÇÃO…" at bounding box center [267, 118] width 500 height 223
click at [123, 12] on span "8708294_HINES_REPORT_SEMANAL_04.09" at bounding box center [89, 12] width 102 height 8
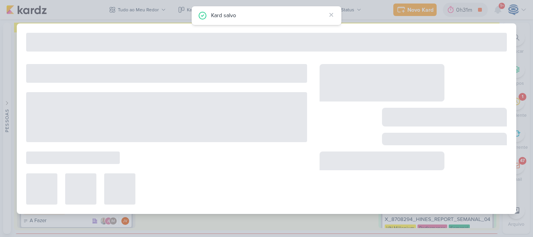
type input "8708294_HINES_REPORT_SEMANAL_04.09"
type input "[DATE] 18:00"
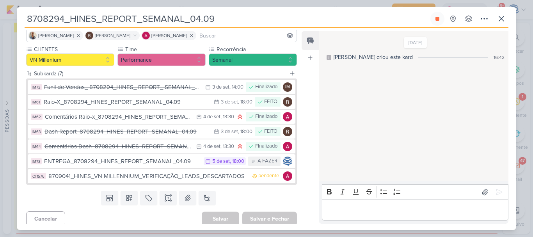
scroll to position [58, 0]
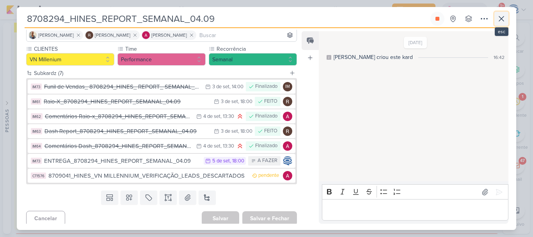
click at [500, 20] on icon at bounding box center [501, 18] width 5 height 5
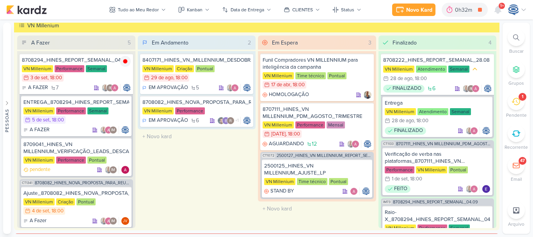
click at [517, 100] on icon at bounding box center [516, 101] width 9 height 9
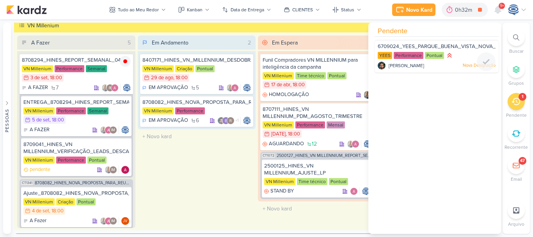
click at [450, 46] on span "6709024_YEES_PARQUE_BUENA_VISTA_NOVA_CAMPANHA_TEASER_META" at bounding box center [471, 46] width 186 height 6
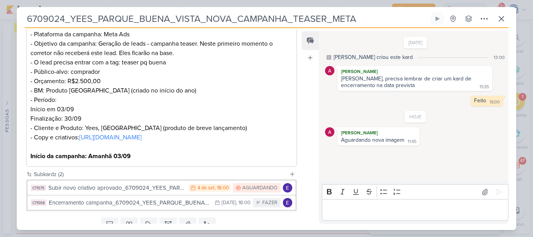
scroll to position [174, 0]
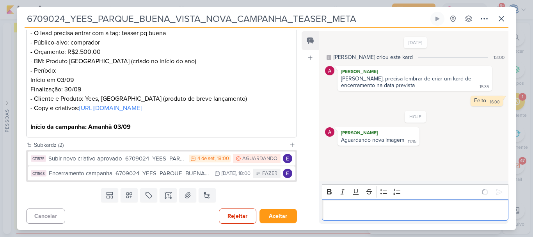
click at [341, 214] on p "Editor editing area: main" at bounding box center [415, 209] width 178 height 9
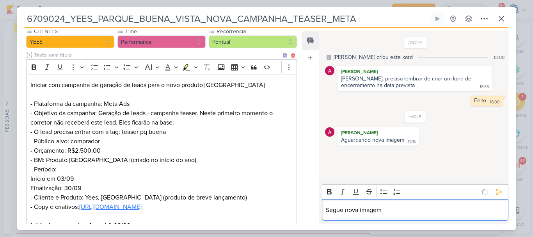
scroll to position [185, 0]
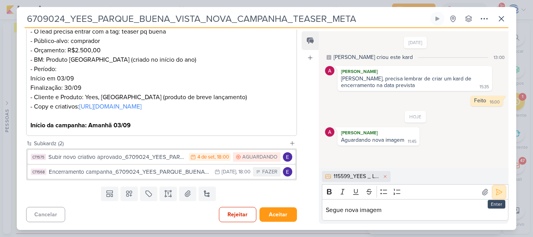
click at [495, 189] on icon at bounding box center [499, 192] width 8 height 8
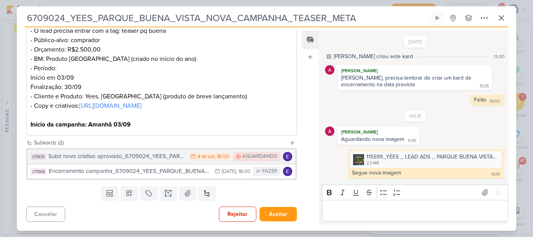
click at [133, 157] on div "Subir novo criativo aprovado_6709024_YEES_PARQUE_BUENA_VISTA_NOVA_CAMPANHA_TEAS…" at bounding box center [116, 156] width 137 height 9
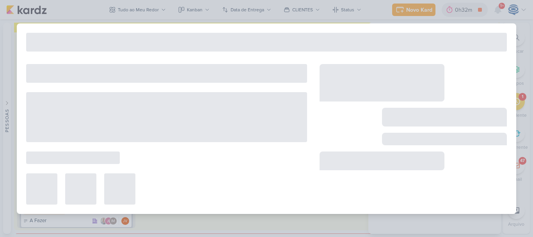
type input "Subir novo criativo aprovado_6709024_YEES_PARQUE_BUENA_VISTA_NOVA_CAMPANHA_TEAS…"
type input "[DATE] 18:00"
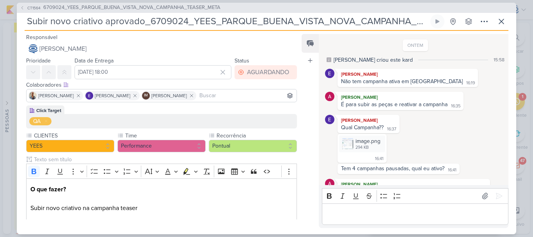
scroll to position [198, 0]
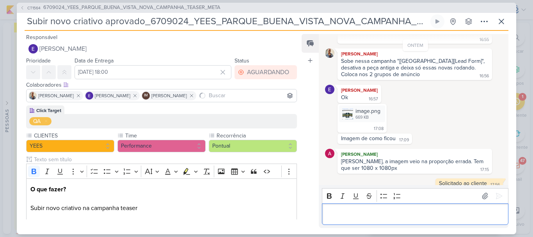
click at [364, 216] on p "Editor editing area: main" at bounding box center [415, 213] width 178 height 9
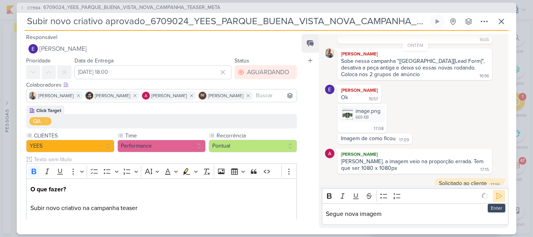
scroll to position [211, 0]
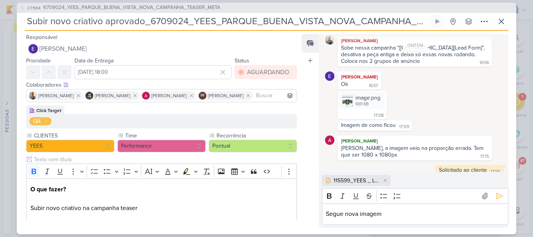
click at [479, 181] on div "115599_YEES _ LEAD ADS _ PARQUE BUENA VISTA _ TEASER_FEED_v3_1.zip" at bounding box center [415, 180] width 187 height 11
click at [495, 195] on icon at bounding box center [499, 196] width 8 height 8
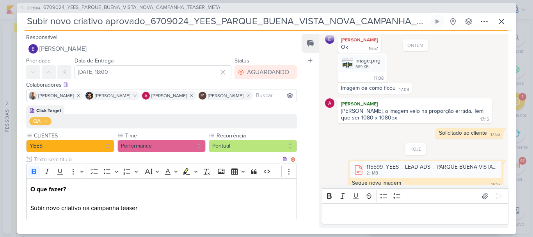
scroll to position [80, 0]
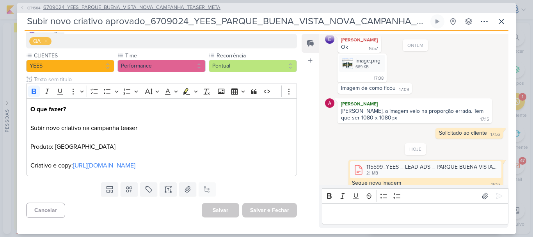
click at [150, 7] on span "6709024_YEES_PARQUE_BUENA_VISTA_NOVA_CAMPANHA_TEASER_META" at bounding box center [131, 8] width 177 height 8
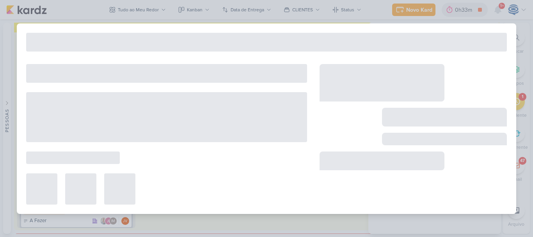
type input "6709024_YEES_PARQUE_BUENA_VISTA_NOVA_CAMPANHA_TEASER_META"
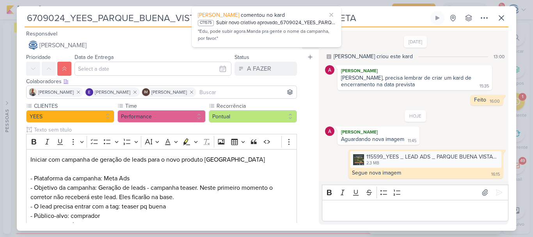
scroll to position [185, 0]
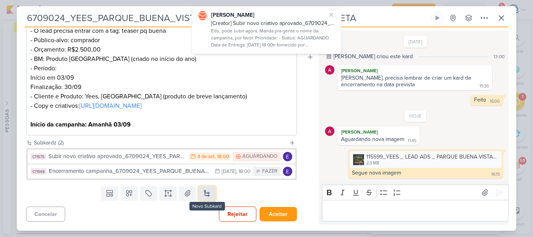
click at [205, 192] on button at bounding box center [207, 193] width 17 height 14
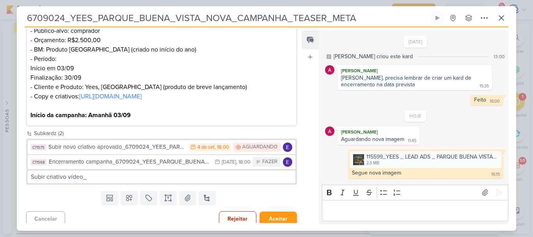
drag, startPoint x: 360, startPoint y: 20, endPoint x: 23, endPoint y: 24, distance: 336.9
click at [23, 24] on div "6709024_YEES_PARQUE_BUENA_VISTA_NOVA_CAMPANHA_TEASER_META Criado por mim nenhum…" at bounding box center [267, 121] width 500 height 220
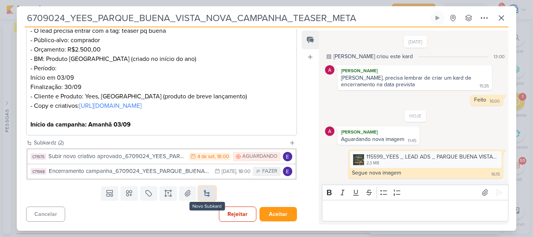
click at [203, 192] on button at bounding box center [207, 193] width 17 height 14
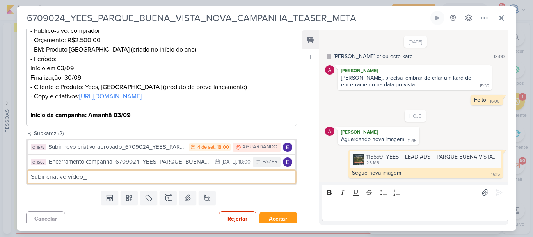
paste input "6709024_YEES_PARQUE_BUENA_VISTA_NOVA_CAMPANHA_TEASER_META"
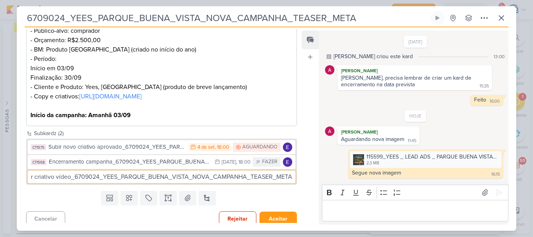
scroll to position [199, 0]
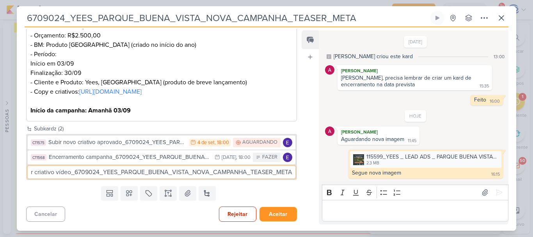
type input "Subir criativo vídeo_6709024_YEES_PARQUE_BUENA_VISTA_NOVA_CAMPANHA_TEASER_META"
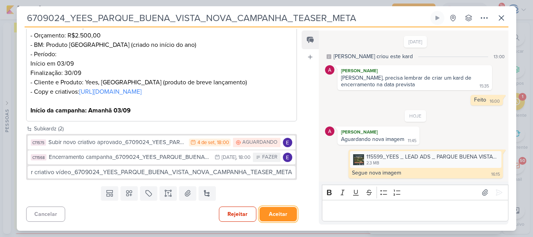
scroll to position [0, 0]
click at [267, 214] on button "Aceitar" at bounding box center [278, 214] width 37 height 14
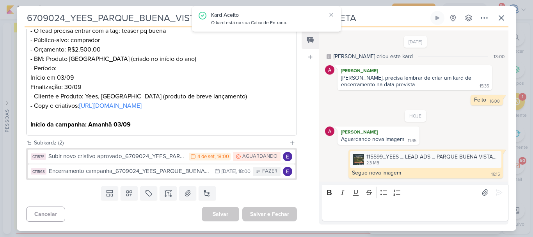
scroll to position [185, 0]
click at [206, 195] on button at bounding box center [207, 193] width 17 height 14
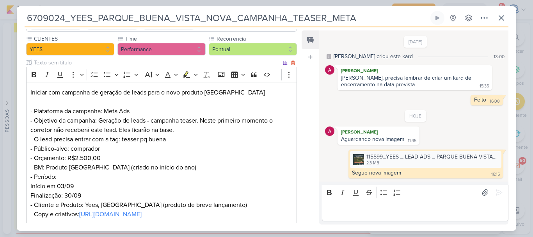
scroll to position [0, 0]
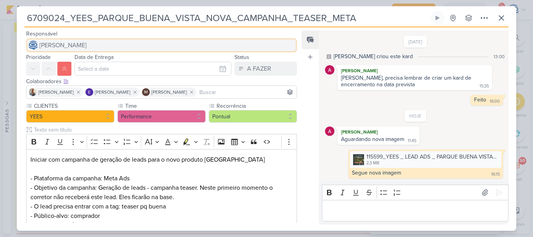
click at [121, 46] on button "[PERSON_NAME]" at bounding box center [161, 45] width 271 height 14
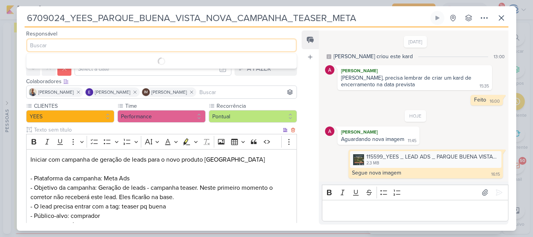
click at [132, 174] on p "Iniciar com campanha de geração de leads para o novo produto [GEOGRAPHIC_DATA] …" at bounding box center [161, 178] width 262 height 47
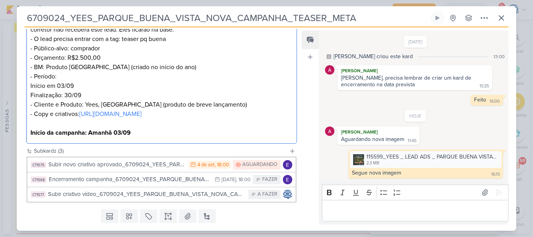
scroll to position [167, 0]
click at [127, 119] on p "Finalização: 30/09 - Cliente e Produto: Yees, [GEOGRAPHIC_DATA] (produto de bre…" at bounding box center [161, 105] width 262 height 28
drag, startPoint x: 119, startPoint y: 126, endPoint x: 32, endPoint y: 117, distance: 87.9
click at [32, 117] on p "Finalização: 30/09 - Cliente e Produto: Yees, [GEOGRAPHIC_DATA] (produto de bre…" at bounding box center [161, 105] width 262 height 28
click at [133, 130] on p "Início da campanha: Amanhã 03/09" at bounding box center [161, 128] width 262 height 19
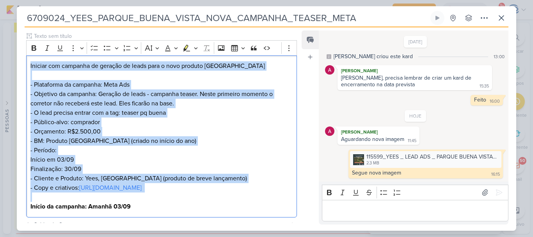
scroll to position [69, 0]
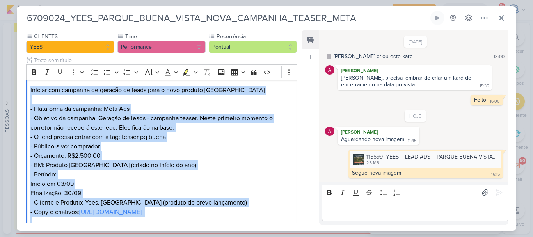
drag, startPoint x: 133, startPoint y: 130, endPoint x: 16, endPoint y: 94, distance: 122.0
click at [16, 94] on div "6709024_YEES_PARQUE_BUENA_VISTA_NOVA_CAMPANHA_TEASER_META" at bounding box center [266, 118] width 533 height 237
copy div "Iniciar com campanha de geração de leads para o novo produto [GEOGRAPHIC_DATA] …"
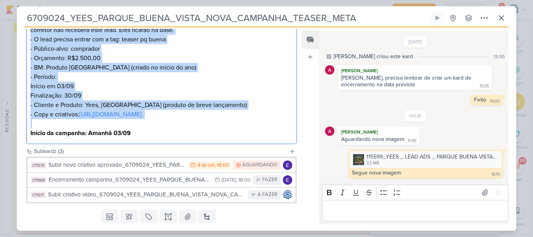
scroll to position [200, 0]
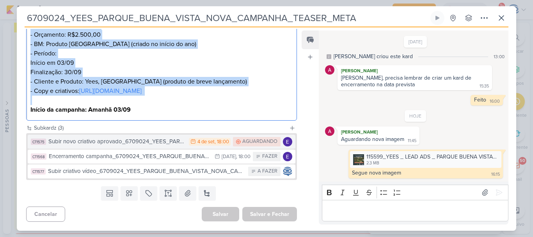
click at [146, 143] on div "Subir novo criativo aprovado_6709024_YEES_PARQUE_BUENA_VISTA_NOVA_CAMPANHA_TEAS…" at bounding box center [116, 141] width 137 height 9
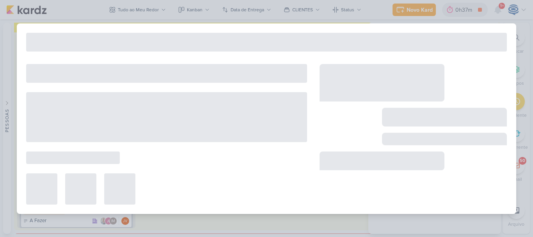
click at [146, 143] on div at bounding box center [166, 134] width 281 height 141
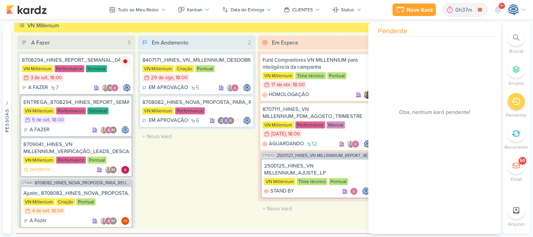
click at [518, 43] on div at bounding box center [516, 37] width 17 height 17
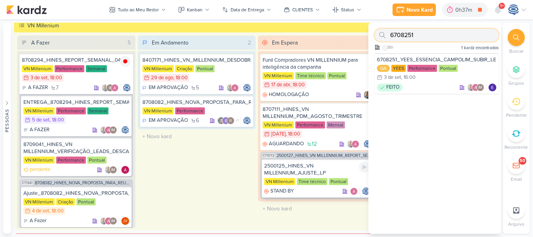
paste input "Iniciar com campanha de geração de leads para o novo produto [GEOGRAPHIC_DATA] …"
type input "Iniciar com campanha de geração de leads para o novo produto [GEOGRAPHIC_DATA] …"
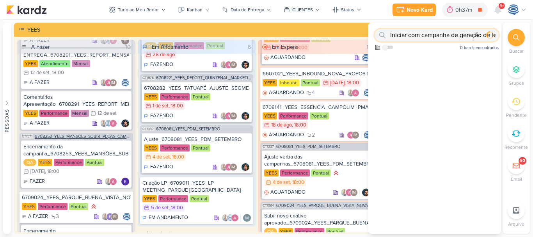
scroll to position [708, 0]
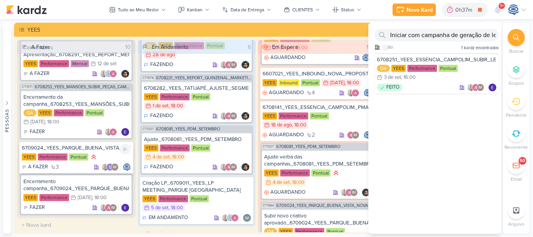
click at [96, 149] on div "6709024_YEES_PARQUE_BUENA_VISTA_NOVA_CAMPANHA_TEASER_META" at bounding box center [76, 147] width 109 height 7
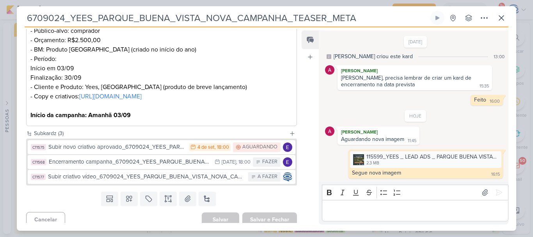
scroll to position [200, 0]
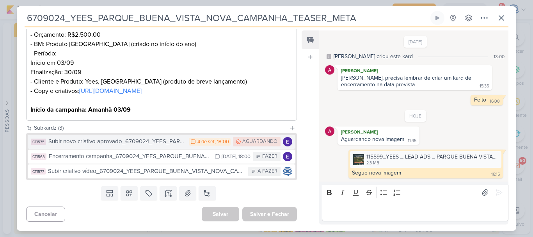
click at [169, 142] on div "Subir novo criativo aprovado_6709024_YEES_PARQUE_BUENA_VISTA_NOVA_CAMPANHA_TEAS…" at bounding box center [116, 141] width 137 height 9
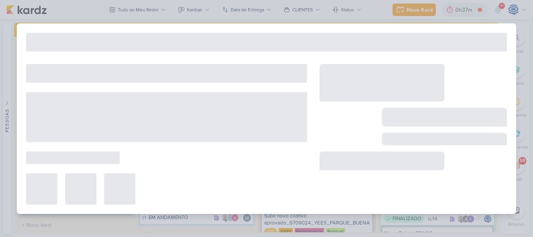
type input "Subir novo criativo aprovado_6709024_YEES_PARQUE_BUENA_VISTA_NOVA_CAMPANHA_TEAS…"
type input "[DATE] 18:00"
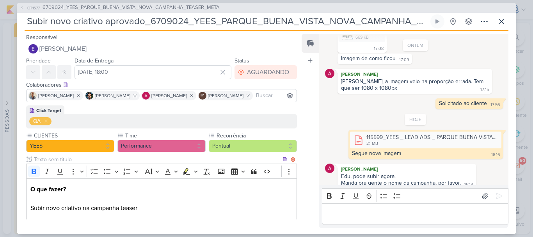
scroll to position [80, 0]
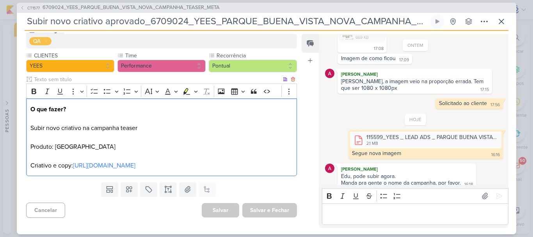
click at [133, 148] on p "O que fazer? Subir novo criativo na campanha teaser Produto: [GEOGRAPHIC_DATA] …" at bounding box center [161, 138] width 262 height 66
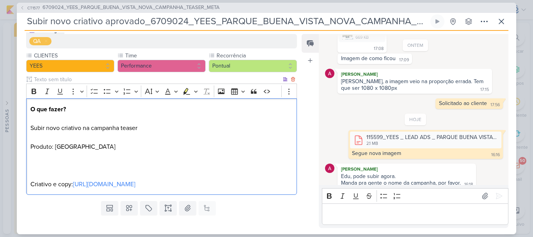
scroll to position [180, 0]
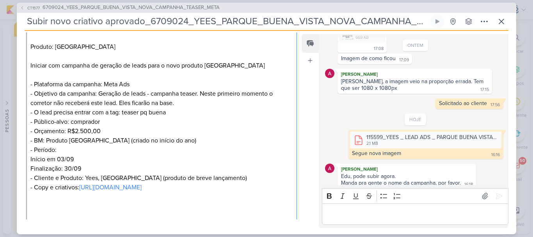
click at [133, 148] on p "- Período:" at bounding box center [161, 149] width 262 height 9
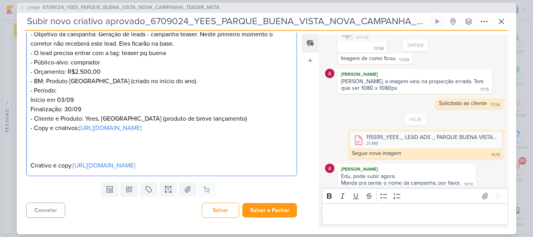
click at [78, 117] on p "Finalização: 30/09 - Cliente e Produto: Yees, [GEOGRAPHIC_DATA] (produto de bre…" at bounding box center [161, 119] width 262 height 28
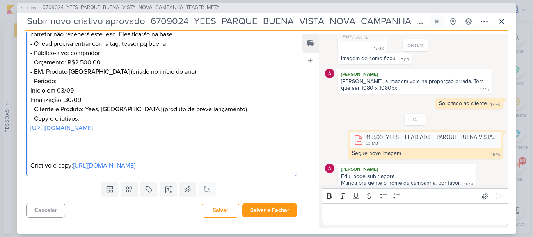
drag, startPoint x: 74, startPoint y: 166, endPoint x: 28, endPoint y: 145, distance: 49.8
click at [28, 145] on div "O que fazer? Subir novo criativo na campanha teaser Produto: [GEOGRAPHIC_DATA] …" at bounding box center [161, 53] width 271 height 246
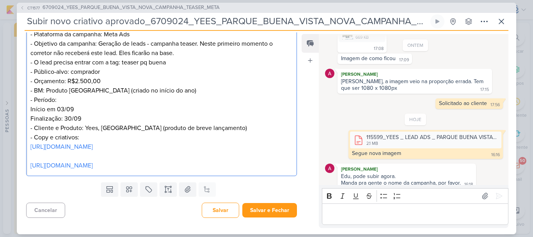
click at [28, 145] on div "O que fazer? Subir novo criativo na campanha teaser Produto: [GEOGRAPHIC_DATA] …" at bounding box center [161, 62] width 271 height 228
click at [29, 165] on div "O que fazer? Subir novo criativo na campanha teaser Produto: [GEOGRAPHIC_DATA] …" at bounding box center [161, 62] width 271 height 228
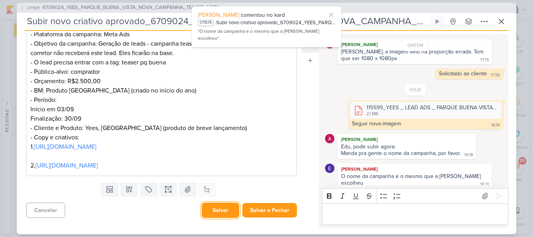
click at [216, 214] on button "Salvar" at bounding box center [220, 210] width 37 height 15
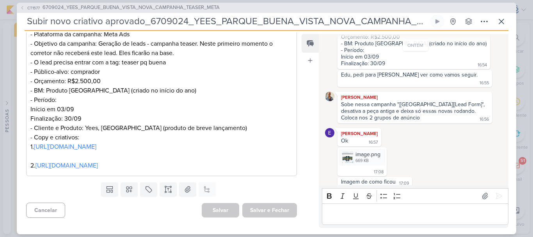
scroll to position [155, 0]
drag, startPoint x: 399, startPoint y: 98, endPoint x: 477, endPoint y: 96, distance: 78.1
click at [477, 101] on div "Sobe nessa campanha "[[GEOGRAPHIC_DATA]][Lead Form]", desativa a peça antiga e …" at bounding box center [413, 111] width 145 height 20
copy div "[[GEOGRAPHIC_DATA]][Lead Form]"
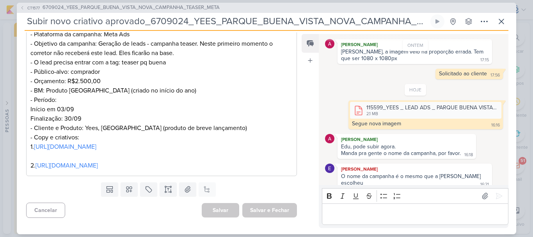
click at [413, 220] on div "Editor editing area: main" at bounding box center [415, 213] width 187 height 21
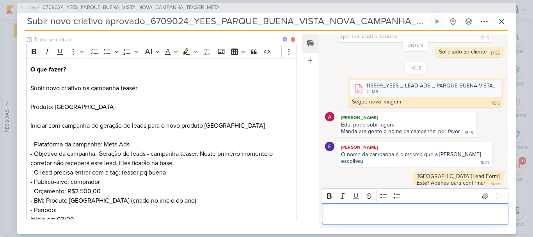
scroll to position [0, 0]
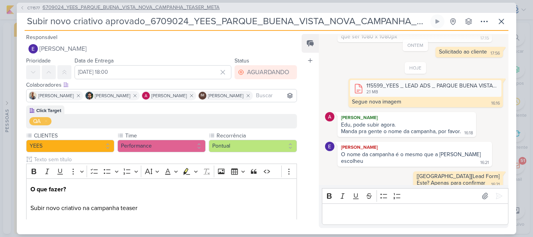
click at [136, 7] on span "6709024_YEES_PARQUE_BUENA_VISTA_NOVA_CAMPANHA_TEASER_META" at bounding box center [131, 8] width 177 height 8
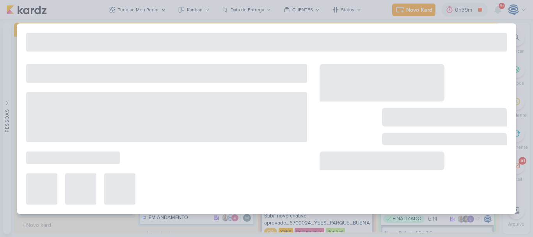
type input "6709024_YEES_PARQUE_BUENA_VISTA_NOVA_CAMPANHA_TEASER_META"
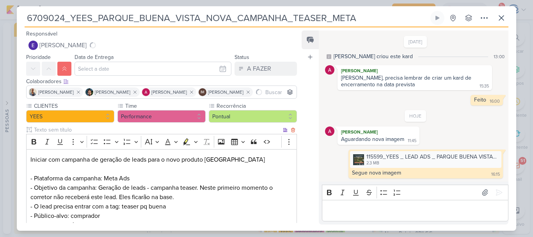
scroll to position [200, 0]
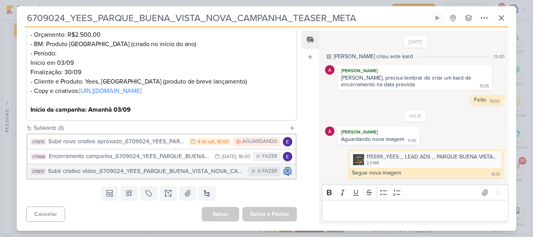
click at [133, 173] on div "Subir criativo vídeo_6709024_YEES_PARQUE_BUENA_VISTA_NOVA_CAMPANHA_TEASER_META" at bounding box center [146, 171] width 196 height 9
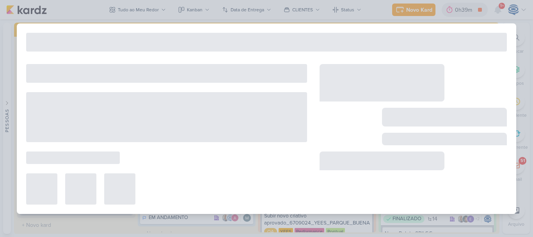
type input "Subir criativo vídeo_6709024_YEES_PARQUE_BUENA_VISTA_NOVA_CAMPANHA_TEASER_META"
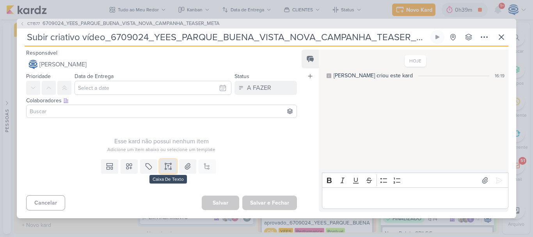
click at [165, 167] on icon at bounding box center [168, 166] width 8 height 8
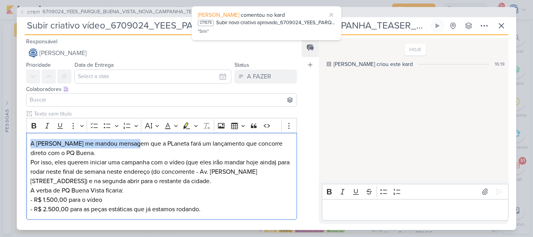
drag, startPoint x: 132, startPoint y: 144, endPoint x: 21, endPoint y: 141, distance: 110.9
click at [21, 141] on div "Clique para deixar o item visível somente à membros da sua organização Rich Tex…" at bounding box center [158, 166] width 283 height 113
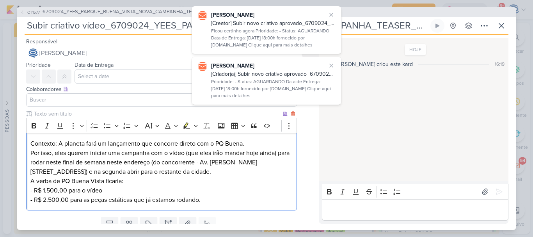
click at [210, 145] on p "Contexto: A planeta fará um lançamento que concorre direto com o PQ Buena. Por …" at bounding box center [161, 157] width 262 height 37
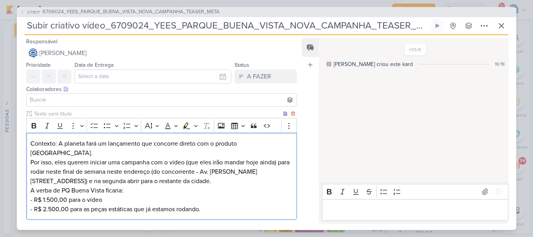
click at [287, 142] on p "Contexto: A planeta fará um lançamento que concorre direto com o produto [GEOGR…" at bounding box center [161, 162] width 262 height 47
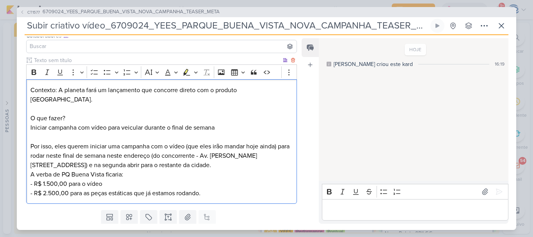
scroll to position [54, 0]
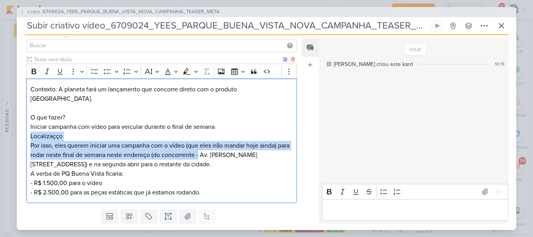
drag, startPoint x: 213, startPoint y: 144, endPoint x: 107, endPoint y: 128, distance: 107.1
click at [107, 128] on p "Contexto: A planeta fará um lançamento que concorre direto com o produto [GEOGR…" at bounding box center [161, 127] width 262 height 84
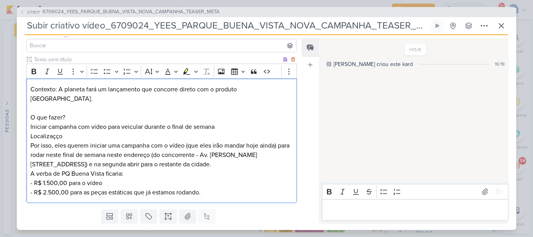
scroll to position [49, 0]
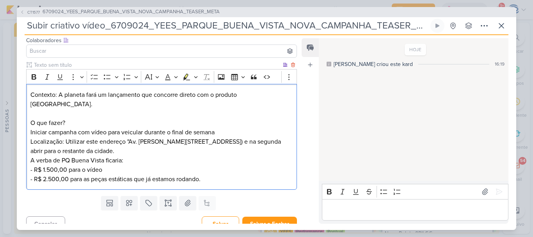
click at [287, 130] on p "Contexto: A planeta fará um lançamento que concorre direto com o produto [GEOGR…" at bounding box center [161, 123] width 262 height 66
click at [124, 136] on p "Contexto: A planeta fará um lançamento que concorre direto com o produto [GEOGR…" at bounding box center [161, 123] width 262 height 66
click at [86, 142] on p "Contexto: A planeta fará um lançamento que concorre direto com o produto [GEOGR…" at bounding box center [161, 123] width 262 height 66
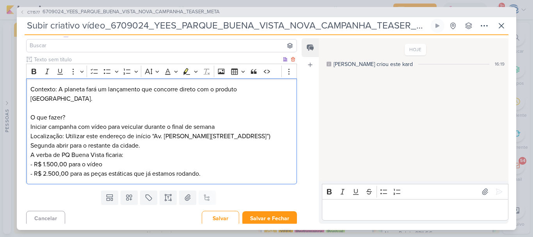
click at [54, 146] on p "Contexto: A planeta fará um lançamento que concorre direto com o produto [GEOGR…" at bounding box center [161, 118] width 262 height 66
click at [65, 127] on p "Contexto: A planeta fará um lançamento que concorre direto com o produto [GEOGR…" at bounding box center [161, 118] width 262 height 66
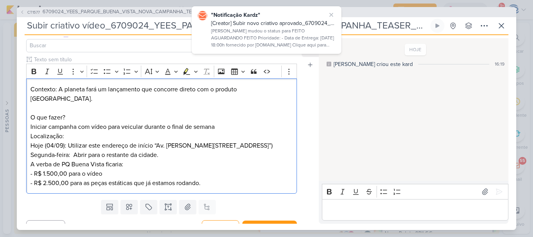
drag, startPoint x: 67, startPoint y: 126, endPoint x: 20, endPoint y: 128, distance: 47.3
click at [20, 128] on div "Clique para deixar o item visível somente à membros da sua organização Rich Tex…" at bounding box center [158, 125] width 283 height 141
click at [183, 70] on icon "Editor toolbar" at bounding box center [187, 72] width 8 height 8
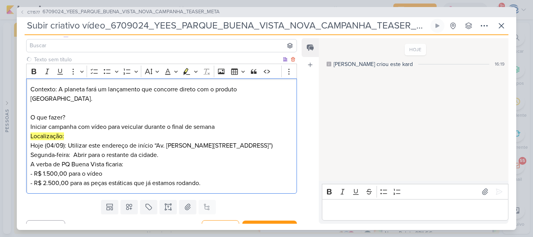
click at [31, 135] on p "Contexto: A planeta fará um lançamento que concorre direto com o produto [GEOGR…" at bounding box center [161, 122] width 262 height 75
click at [30, 153] on p "Contexto: A planeta fará um lançamento que concorre direto com o produto [GEOGR…" at bounding box center [161, 122] width 262 height 75
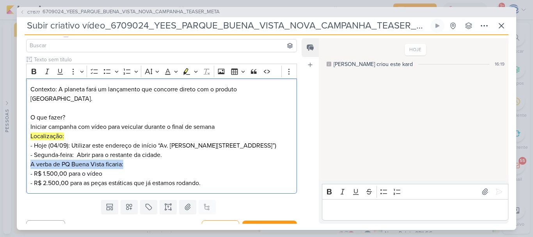
drag, startPoint x: 125, startPoint y: 165, endPoint x: 18, endPoint y: 165, distance: 106.6
click at [18, 165] on div "Clique para deixar o item visível somente à membros da sua organização Rich Tex…" at bounding box center [158, 125] width 283 height 141
click at [35, 172] on p "Verba: - R$ 1.500,00 para o vídeo - R$ 2.500,00 para as peças estáticas que já …" at bounding box center [161, 174] width 262 height 28
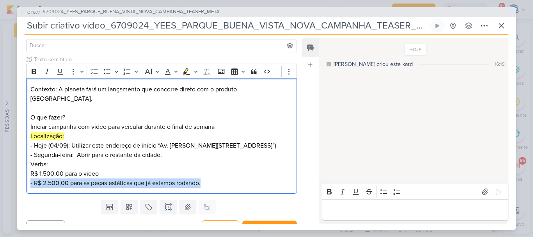
drag, startPoint x: 207, startPoint y: 184, endPoint x: 16, endPoint y: 187, distance: 190.9
click at [16, 187] on div "CT1577 6709024_YEES_PARQUE_BUENA_VISTA_NOVA_CAMPANHA_TEASER_META Subir criativo…" at bounding box center [266, 118] width 533 height 237
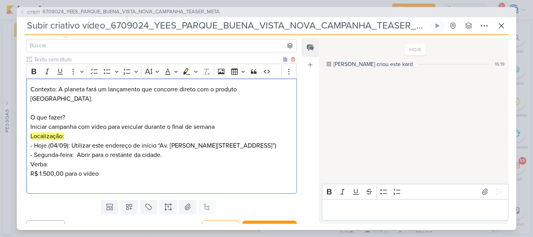
drag, startPoint x: 58, startPoint y: 165, endPoint x: 26, endPoint y: 167, distance: 32.1
click at [26, 167] on div "Contexto: A planeta fará um lançamento que concorre direto com o produto [GEOGR…" at bounding box center [161, 135] width 271 height 115
click at [187, 70] on icon "Editor toolbar" at bounding box center [186, 71] width 4 height 6
click at [30, 171] on div "Contexto: A planeta fará um lançamento que concorre direto com o produto [GEOGR…" at bounding box center [161, 135] width 271 height 115
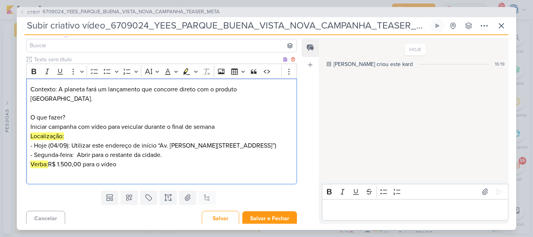
click at [222, 116] on p "Contexto: A planeta fará um lançamento que concorre direto com o produto [GEOGR…" at bounding box center [161, 122] width 262 height 75
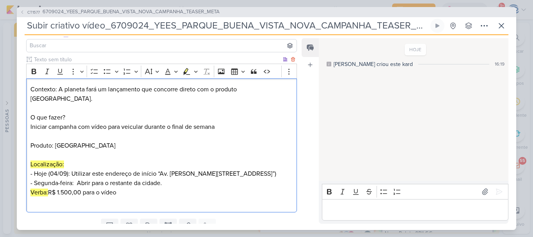
click at [75, 136] on p "Contexto: A planeta fará um lançamento que concorre direto com o produto [GEOGR…" at bounding box center [161, 118] width 262 height 66
click at [127, 135] on p "Contexto: A planeta fará um lançamento que concorre direto com o produto [GEOGR…" at bounding box center [161, 118] width 262 height 66
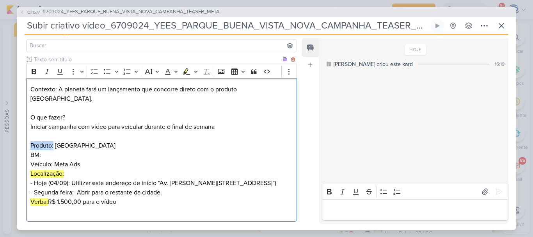
drag, startPoint x: 30, startPoint y: 135, endPoint x: 53, endPoint y: 135, distance: 23.8
click at [53, 135] on div "Contexto: A planeta fará um lançamento que concorre direto com o produto [GEOGR…" at bounding box center [161, 149] width 271 height 143
click at [188, 70] on icon "Editor toolbar" at bounding box center [186, 71] width 7 height 7
click at [58, 150] on p "BM: Veículo: Meta Ads Localização: - Hoje (04/09): Utilizar este endereço de in…" at bounding box center [161, 173] width 262 height 47
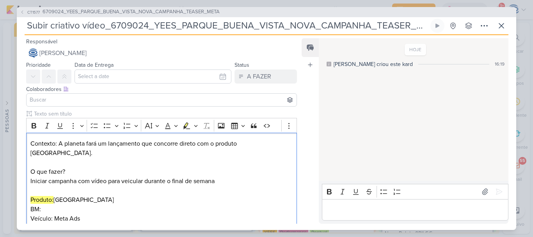
scroll to position [354, 0]
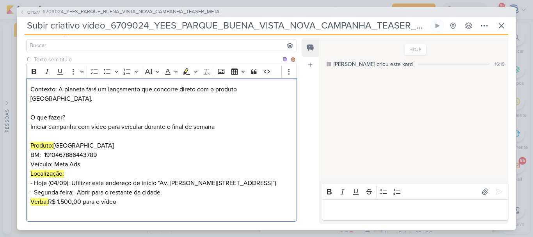
click at [100, 152] on p "BM: 1910467886443789 Veículo: Meta Ads Localização: - Hoje (04/09): Utilizar es…" at bounding box center [161, 173] width 262 height 47
drag, startPoint x: 41, startPoint y: 147, endPoint x: 29, endPoint y: 145, distance: 11.9
click at [29, 145] on div "Contexto: A planeta fará um lançamento que concorre direto com o produto Parque…" at bounding box center [161, 149] width 271 height 143
click at [185, 70] on icon "Editor toolbar" at bounding box center [187, 72] width 8 height 8
drag, startPoint x: 52, startPoint y: 155, endPoint x: 28, endPoint y: 157, distance: 23.5
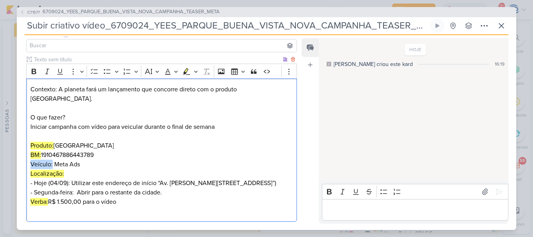
click at [28, 157] on div "Contexto: A planeta fará um lançamento que concorre direto com o produto Parque…" at bounding box center [161, 149] width 271 height 143
click at [186, 71] on icon "Editor toolbar" at bounding box center [186, 71] width 4 height 6
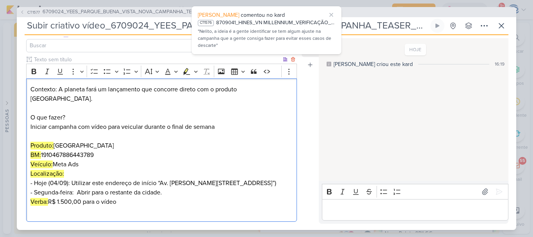
click at [166, 207] on p "Verba: R$ 1.500,00 para o vídeo" at bounding box center [161, 206] width 262 height 19
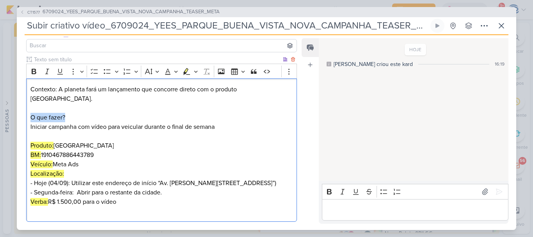
drag, startPoint x: 66, startPoint y: 110, endPoint x: 28, endPoint y: 110, distance: 38.3
click at [28, 110] on div "Contexto: A planeta fará um lançamento que concorre direto com o produto Parque…" at bounding box center [161, 149] width 271 height 143
click at [36, 69] on icon "Editor toolbar" at bounding box center [34, 72] width 8 height 8
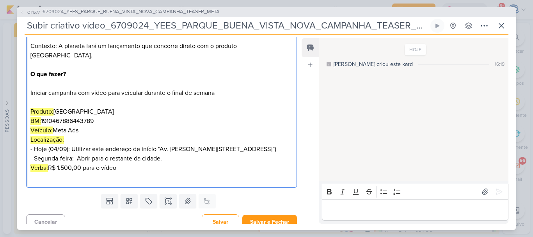
scroll to position [105, 0]
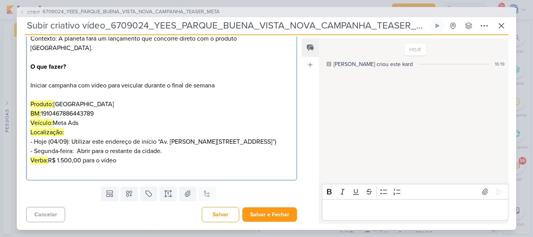
click at [146, 164] on p "Verba: R$ 1.500,00 para o vídeo" at bounding box center [161, 165] width 262 height 19
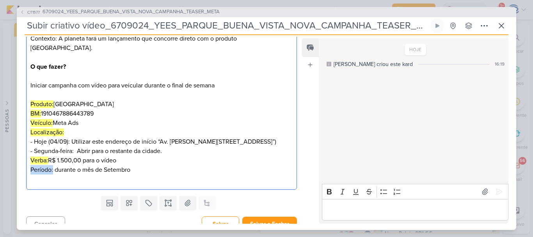
drag, startPoint x: 53, startPoint y: 171, endPoint x: 27, endPoint y: 169, distance: 26.2
click at [27, 169] on div "Contexto: A planeta fará um lançamento que concorre direto com o produto Parque…" at bounding box center [161, 109] width 271 height 162
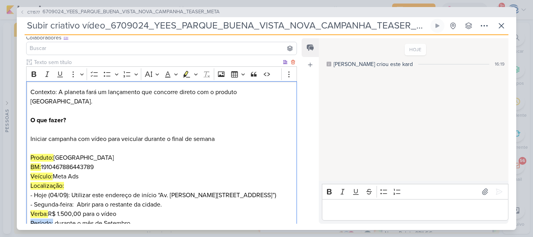
scroll to position [51, 0]
click at [188, 75] on icon "Editor toolbar" at bounding box center [187, 75] width 8 height 8
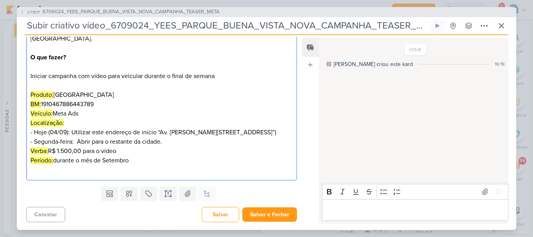
click at [158, 158] on p "Verba: R$ 1.500,00 para o vídeo Período: durante o mês de Setembro" at bounding box center [161, 160] width 262 height 28
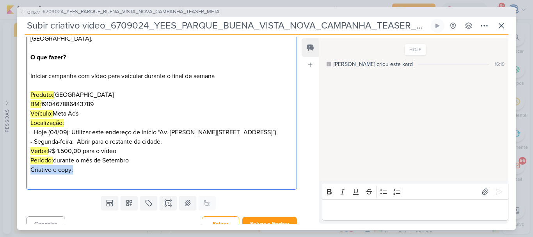
drag, startPoint x: 72, startPoint y: 171, endPoint x: 28, endPoint y: 172, distance: 44.1
click at [28, 172] on div "Contexto: A planeta fará um lançamento que concorre direto com o produto Parque…" at bounding box center [161, 103] width 271 height 171
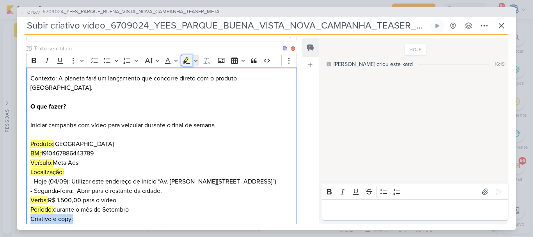
click at [188, 62] on icon "Editor toolbar" at bounding box center [187, 61] width 8 height 8
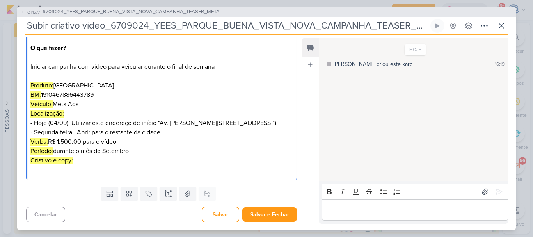
click at [127, 158] on p "Verba: R$ 1.500,00 para o vídeo Período: durante o mês de Setembro Criativo e c…" at bounding box center [161, 155] width 262 height 37
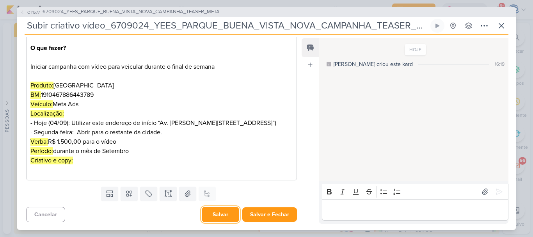
click at [208, 214] on button "Salvar" at bounding box center [220, 214] width 37 height 15
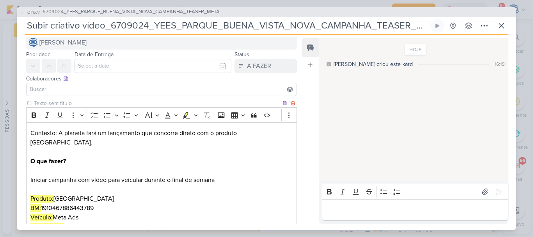
scroll to position [10, 0]
click at [87, 44] on span "[PERSON_NAME]" at bounding box center [62, 42] width 47 height 9
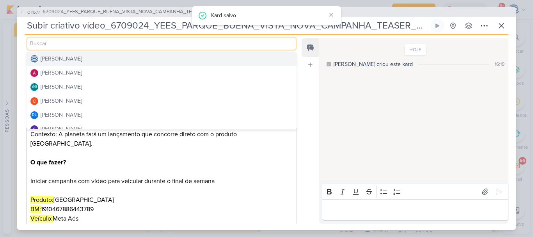
scroll to position [0, 0]
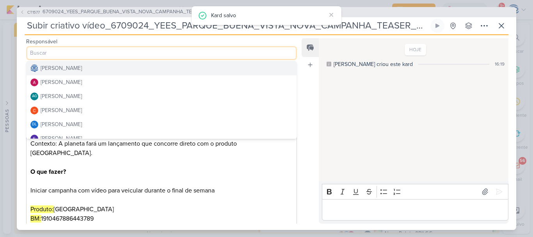
click at [80, 72] on div "[PERSON_NAME]" at bounding box center [61, 68] width 41 height 8
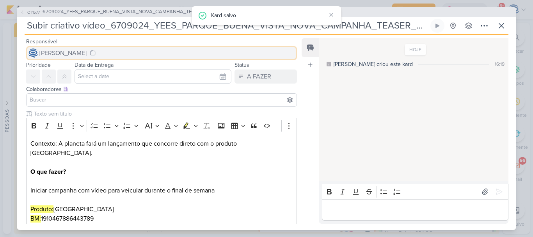
click at [75, 52] on span "[PERSON_NAME]" at bounding box center [62, 52] width 47 height 9
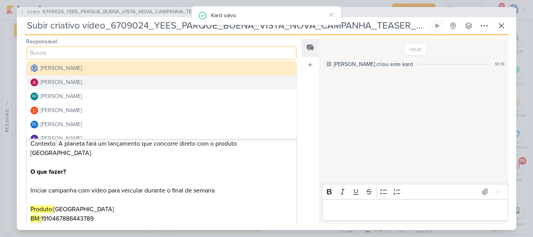
click at [75, 82] on div "[PERSON_NAME]" at bounding box center [61, 82] width 41 height 8
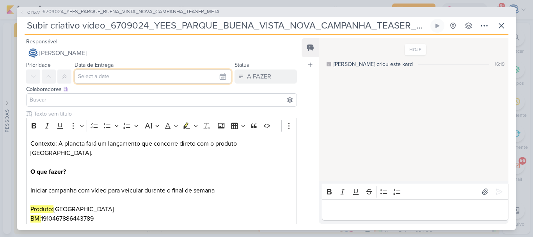
click at [101, 76] on input "text" at bounding box center [153, 76] width 157 height 14
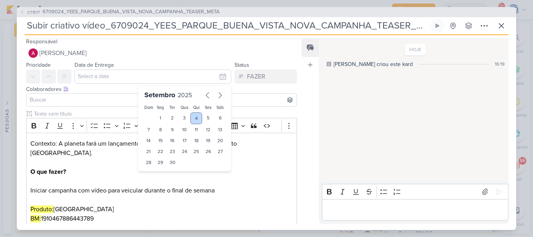
click at [193, 119] on div "4" at bounding box center [197, 118] width 12 height 12
type input "4 de setembro de 2025 às 23:59"
click at [155, 173] on select "00 01 02 03 04 05 06 07 08 09 10 11 12 13 14 15 16 17 18 19 20 21 22 23" at bounding box center [160, 175] width 11 height 9
select select "18"
click at [155, 171] on select "00 01 02 03 04 05 06 07 08 09 10 11 12 13 14 15 16 17 18 19 20 21 22 23" at bounding box center [160, 175] width 11 height 9
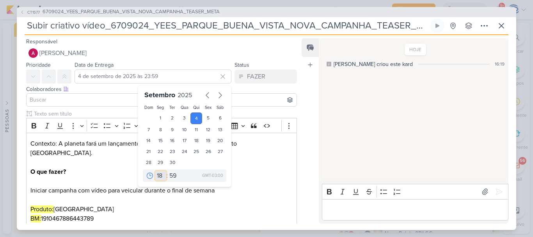
type input "4 de setembro de 2025 às 18:59"
click at [169, 173] on select "00 05 10 15 20 25 30 35 40 45 50 55 59" at bounding box center [173, 175] width 11 height 9
select select "0"
click at [168, 171] on select "00 05 10 15 20 25 30 35 40 45 50 55 59" at bounding box center [173, 175] width 11 height 9
type input "[DATE] 18:00"
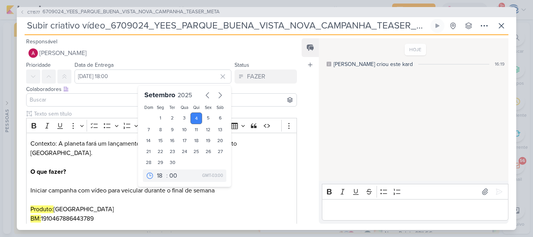
click at [106, 99] on input at bounding box center [161, 99] width 267 height 9
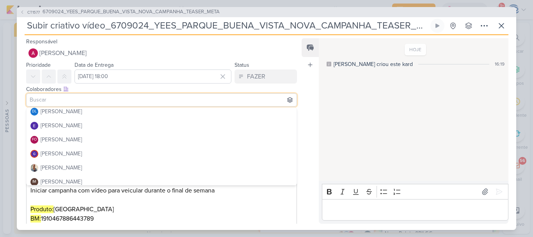
scroll to position [64, 0]
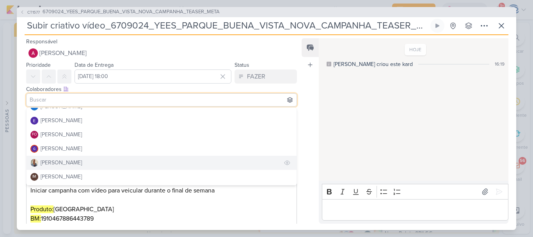
click at [64, 164] on div "[PERSON_NAME]" at bounding box center [61, 162] width 41 height 8
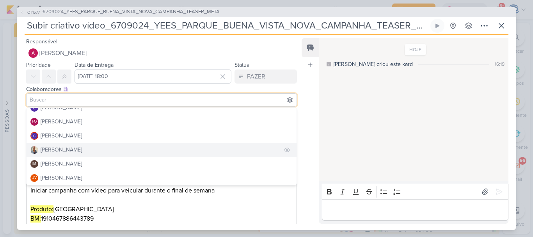
click at [64, 164] on div "[PERSON_NAME]" at bounding box center [61, 164] width 41 height 8
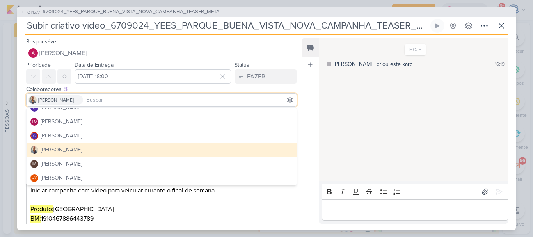
click at [64, 164] on div "[PERSON_NAME]" at bounding box center [61, 164] width 41 height 8
click at [172, 91] on div "Colaboradores Este kard pode ser visível a usuários da sua organização Este kar…" at bounding box center [161, 89] width 271 height 8
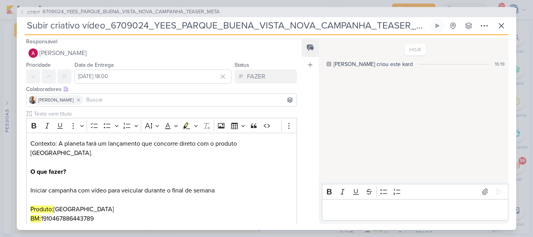
click at [91, 104] on input at bounding box center [190, 99] width 210 height 9
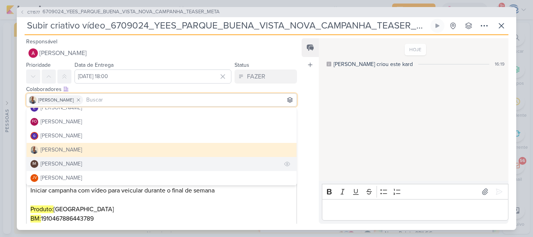
click at [67, 165] on div "[PERSON_NAME]" at bounding box center [61, 164] width 41 height 8
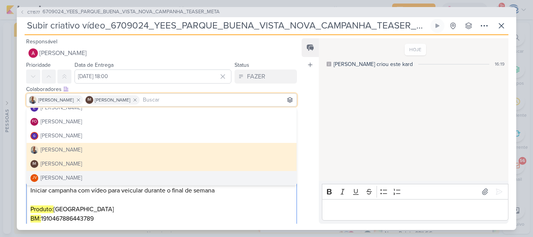
click at [118, 198] on p "Contexto: A planeta fará um lançamento que concorre direto com o produto Parque…" at bounding box center [161, 176] width 262 height 75
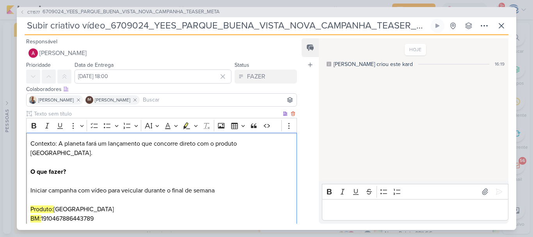
scroll to position [124, 0]
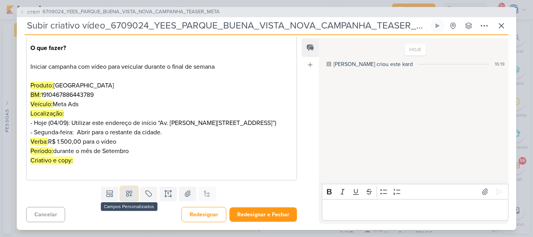
click at [123, 192] on button at bounding box center [129, 194] width 17 height 14
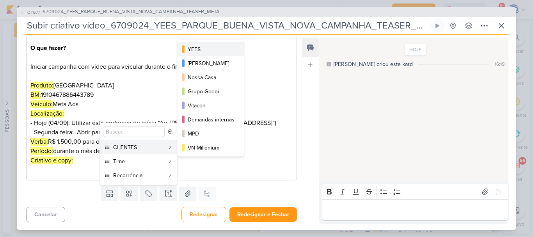
click at [210, 49] on div "YEES" at bounding box center [211, 49] width 47 height 8
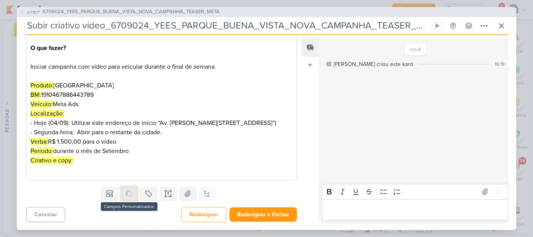
click at [126, 197] on div "Responsável [PERSON_NAME] [PERSON_NAME] [PERSON_NAME] AG [PERSON_NAME] [PERSON_…" at bounding box center [158, 130] width 283 height 187
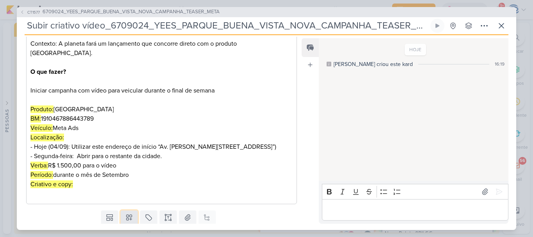
click at [122, 218] on button at bounding box center [129, 217] width 17 height 14
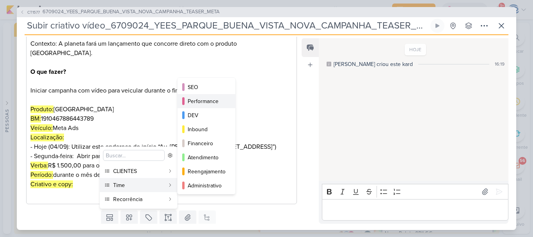
click at [199, 101] on div "Performance" at bounding box center [207, 101] width 38 height 8
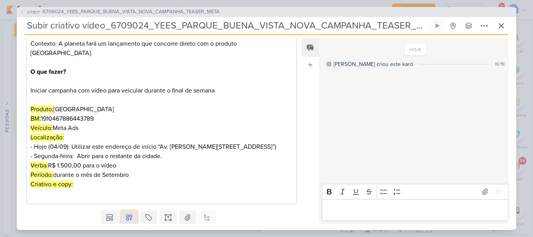
click at [126, 220] on icon at bounding box center [128, 217] width 5 height 5
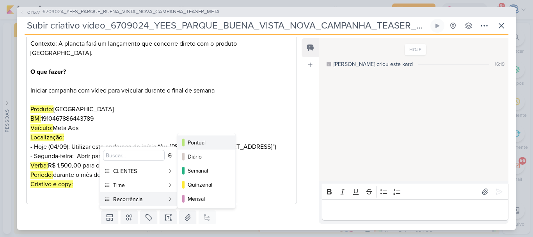
click at [195, 142] on div "Pontual" at bounding box center [207, 143] width 38 height 8
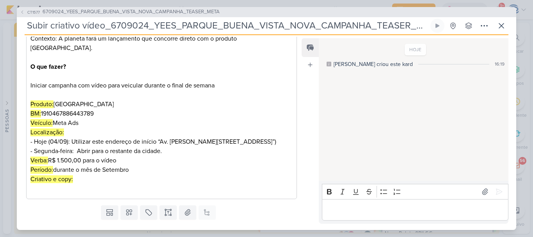
scroll to position [148, 0]
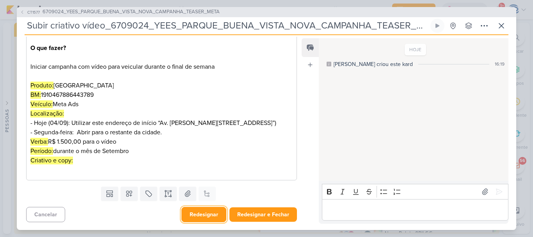
click at [206, 213] on button "Redesignar" at bounding box center [204, 214] width 45 height 15
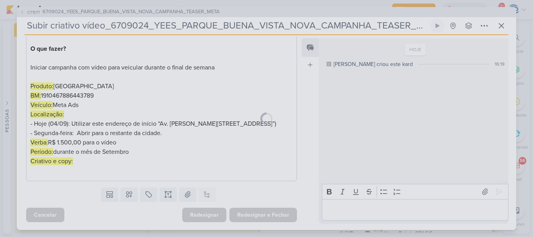
scroll to position [147, 0]
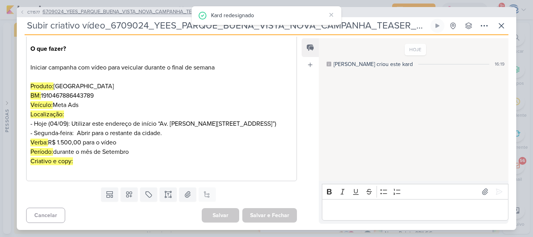
click at [162, 10] on span "6709024_YEES_PARQUE_BUENA_VISTA_NOVA_CAMPANHA_TEASER_META" at bounding box center [131, 12] width 177 height 8
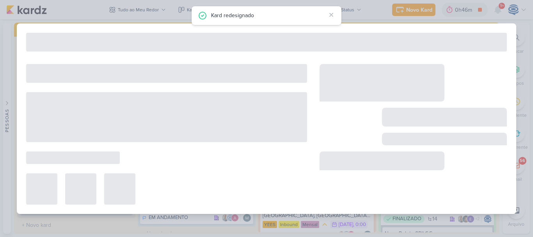
type input "6709024_YEES_PARQUE_BUENA_VISTA_NOVA_CAMPANHA_TEASER_META"
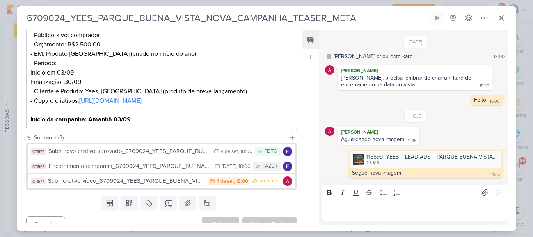
scroll to position [193, 0]
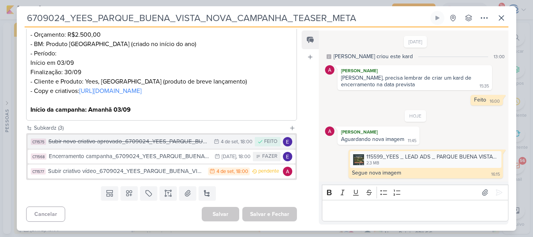
click at [128, 146] on div "Subir novo criativo aprovado_6709024_YEES_PARQUE_BUENA_VISTA_NOVA_CAMPANHA_TEAS…" at bounding box center [129, 141] width 162 height 9
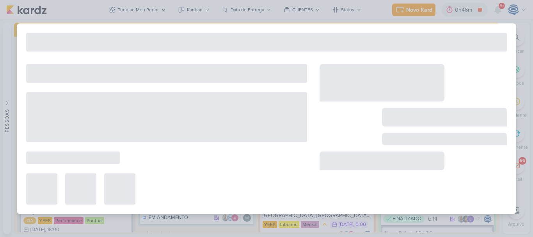
type input "Subir novo criativo aprovado_6709024_YEES_PARQUE_BUENA_VISTA_NOVA_CAMPANHA_TEAS…"
type input "[DATE] 18:00"
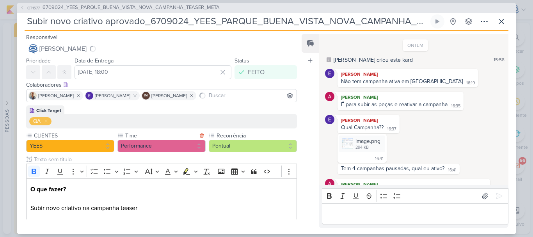
scroll to position [394, 0]
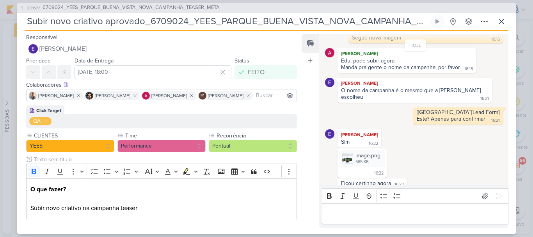
drag, startPoint x: 495, startPoint y: 104, endPoint x: 413, endPoint y: 98, distance: 82.2
click at [413, 98] on div "HOJE 115599_YEES _ LEAD ADS _ PARQUE BUENA VISTA _ TEASER_FEED_v3_1.zip 2.1 MB …" at bounding box center [415, 93] width 181 height 191
copy div "[[GEOGRAPHIC_DATA]][Lead Form]"
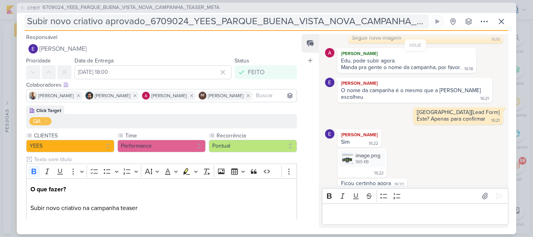
scroll to position [68, 0]
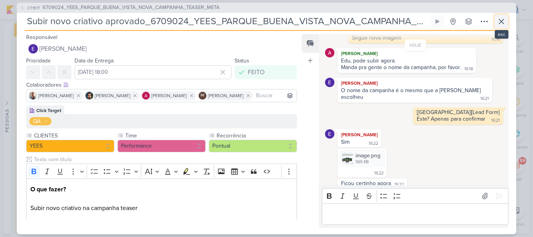
click at [504, 19] on icon at bounding box center [501, 21] width 9 height 9
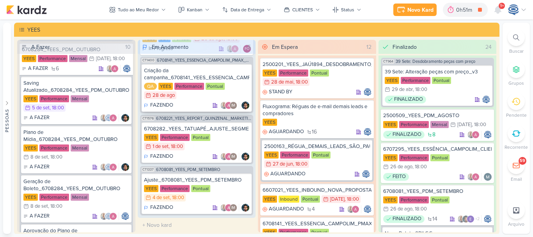
scroll to position [0, 0]
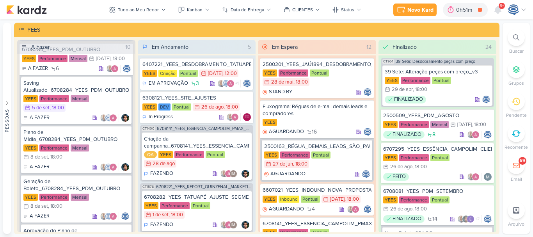
click at [511, 38] on div at bounding box center [516, 37] width 17 height 17
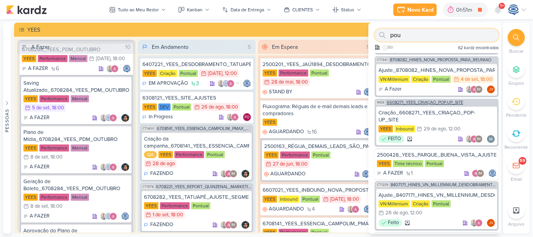
scroll to position [98, 0]
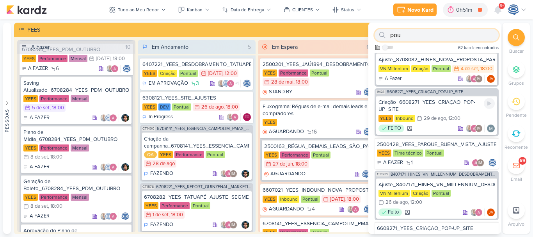
type input "pou"
click at [445, 110] on div "Criação_6608271_YEES_CRIAÇAO_POP-UP_SITE" at bounding box center [437, 106] width 116 height 14
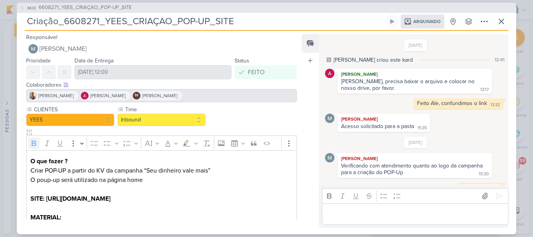
scroll to position [287, 0]
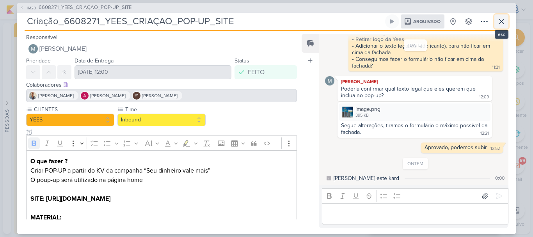
click at [504, 24] on icon at bounding box center [501, 21] width 5 height 5
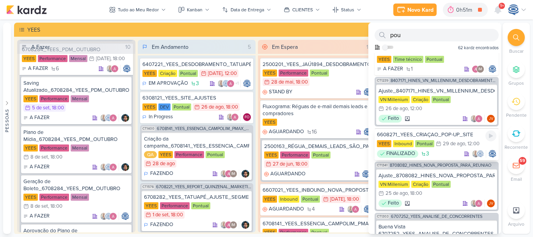
scroll to position [0, 0]
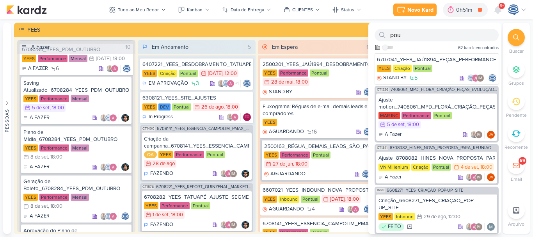
click at [519, 34] on icon at bounding box center [516, 37] width 6 height 6
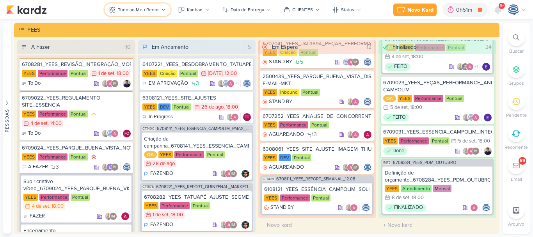
click at [145, 8] on div "Tudo ao Meu Redor" at bounding box center [138, 9] width 41 height 7
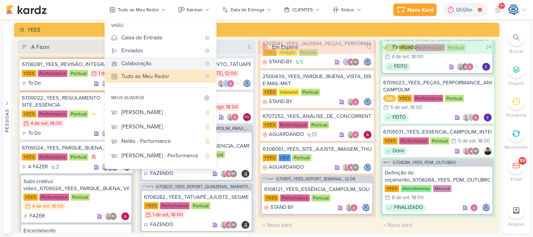
click at [141, 64] on div "Colaboração" at bounding box center [160, 63] width 79 height 8
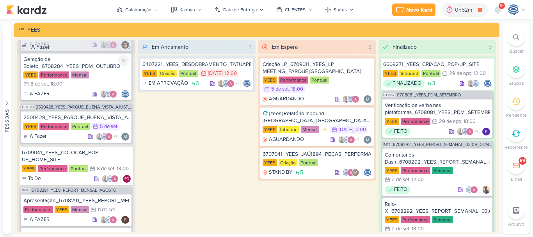
scroll to position [165, 0]
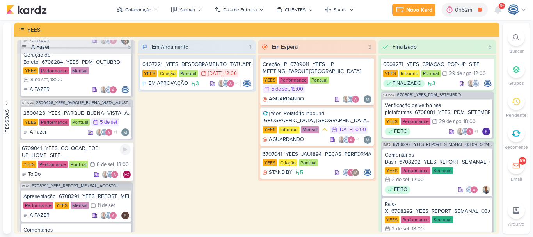
click at [80, 154] on div "6709041_YEES_COLOCAR_POP UP_HOME_SITE" at bounding box center [76, 152] width 109 height 14
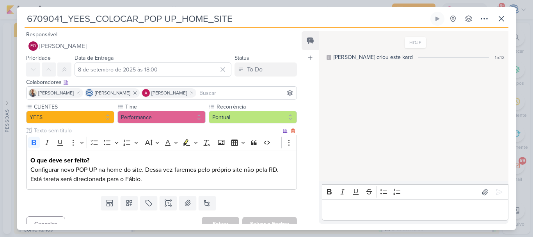
scroll to position [9, 0]
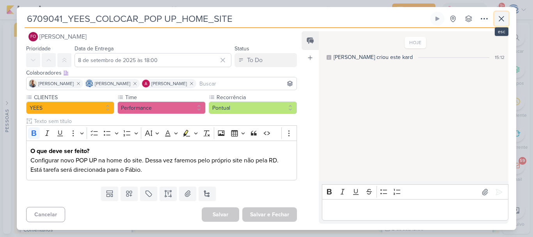
click at [499, 19] on icon at bounding box center [501, 18] width 9 height 9
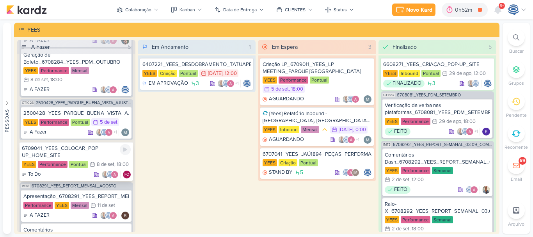
click at [107, 151] on div "6709041_YEES_COLOCAR_POP UP_HOME_SITE" at bounding box center [76, 152] width 109 height 14
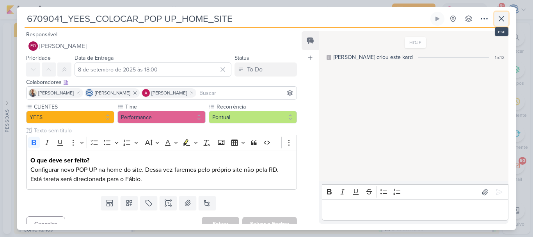
click at [503, 21] on icon at bounding box center [501, 18] width 9 height 9
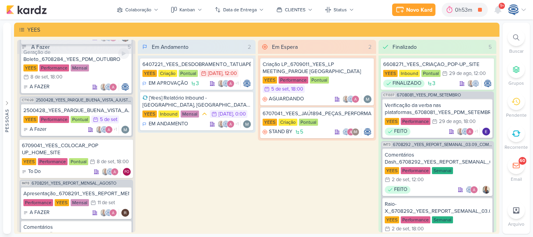
scroll to position [199, 0]
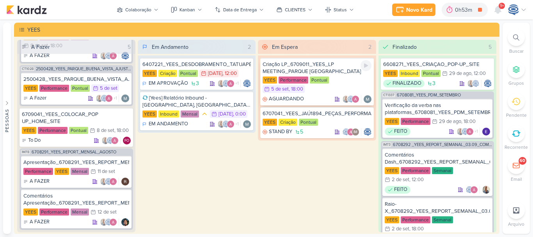
click at [338, 71] on div "Criação LP_6709011_YEES_LP MEETING_PARQUE [GEOGRAPHIC_DATA]" at bounding box center [317, 68] width 109 height 14
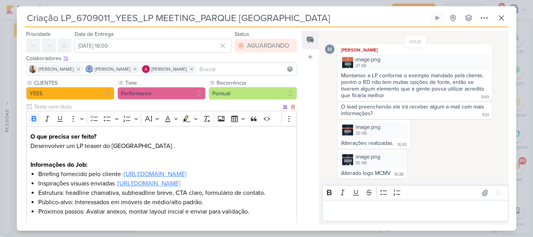
scroll to position [103, 0]
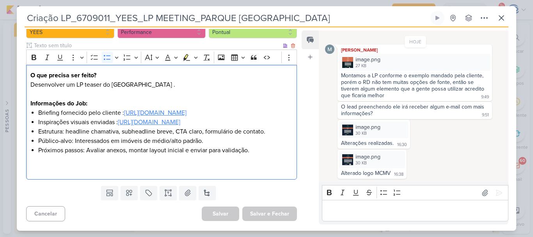
drag, startPoint x: 265, startPoint y: 123, endPoint x: 28, endPoint y: 99, distance: 238.6
click at [28, 99] on div "O que precisa ser feito? Desenvolver um LP teaser do Parque BUENA VISTA . Infor…" at bounding box center [161, 122] width 271 height 115
copy ul "Briefing fornecido pelo cliente : https://drive.google.com/drive/folders/1aUBIP…"
click at [276, 171] on p "Editor editing area: main" at bounding box center [161, 164] width 262 height 19
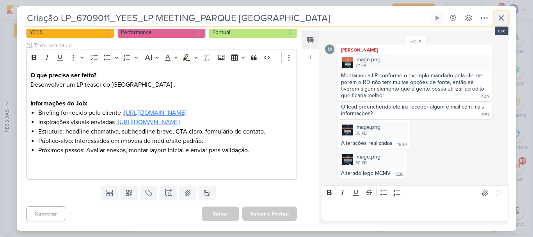
click at [503, 16] on icon at bounding box center [501, 18] width 5 height 5
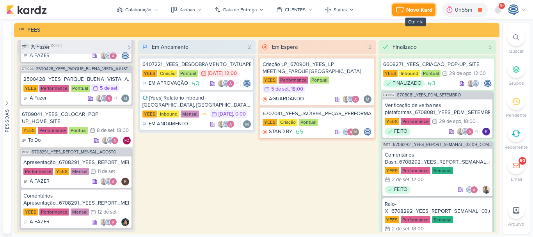
click at [397, 9] on icon at bounding box center [400, 9] width 7 height 5
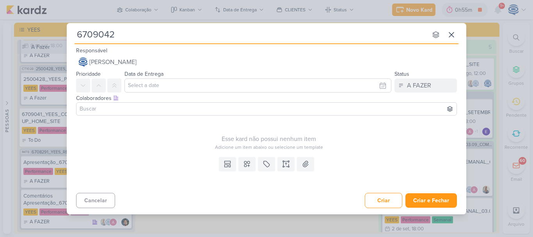
type input "6709042_"
type input "6709042_YEES"
type input "6709042_YEES_CRIA"
type input "6709042_YEES_CRIAÇÃ"
type input "6709042_YEES_CRIAÇÃO"
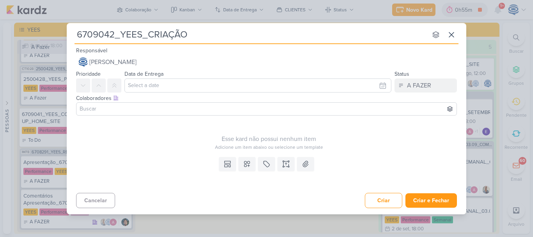
type input "6709042_YEES_CRIAÇÃO_"
type input "6709042_YEES_CRIAÇÃO_QR"
type input "6709042_YEES_CRIAÇÃO_QR CODE"
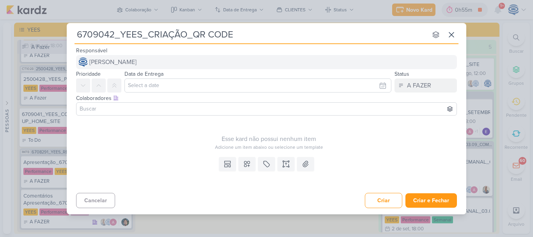
type input "6709042_YEES_CRIAÇÃO_QR CODE"
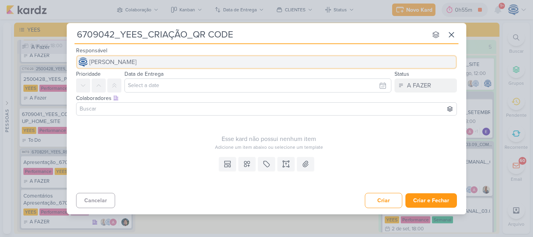
click at [220, 64] on button "[PERSON_NAME]" at bounding box center [266, 62] width 381 height 14
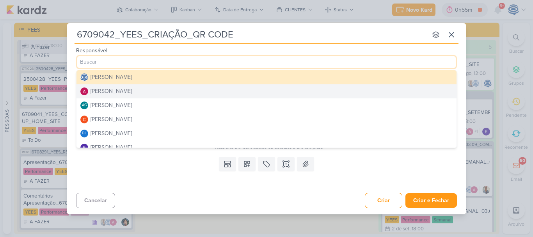
click at [143, 90] on button "[PERSON_NAME]" at bounding box center [267, 91] width 380 height 14
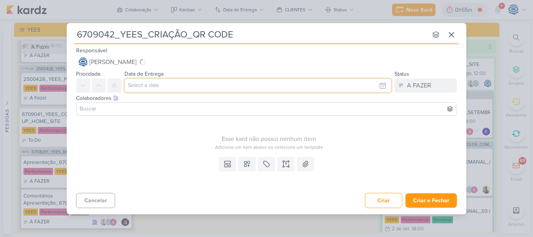
click at [154, 87] on input "text" at bounding box center [258, 85] width 267 height 14
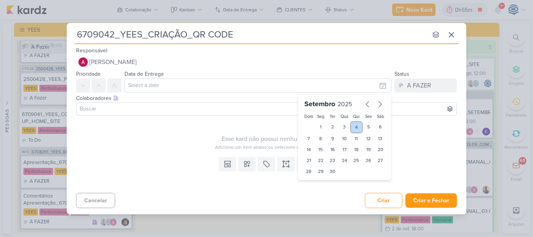
click at [357, 124] on div "4" at bounding box center [357, 127] width 12 height 12
type input "4 de setembro de 2025 às 23:59"
click at [197, 84] on input "4 de setembro de 2025 às 23:59" at bounding box center [258, 85] width 267 height 14
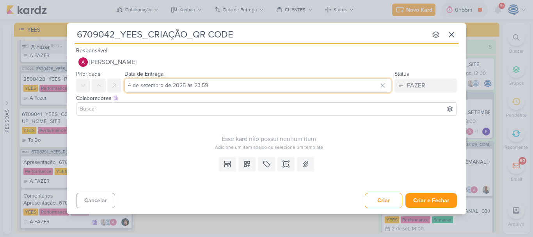
click at [199, 86] on input "4 de setembro de 2025 às 23:59" at bounding box center [258, 85] width 267 height 14
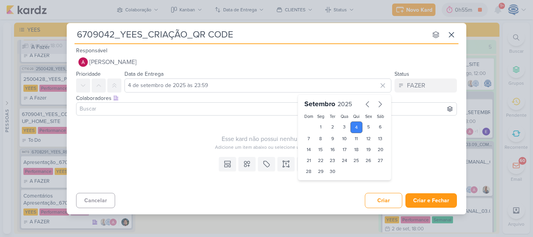
click at [104, 110] on input at bounding box center [266, 108] width 377 height 9
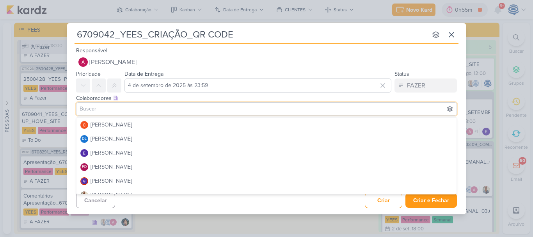
scroll to position [50, 0]
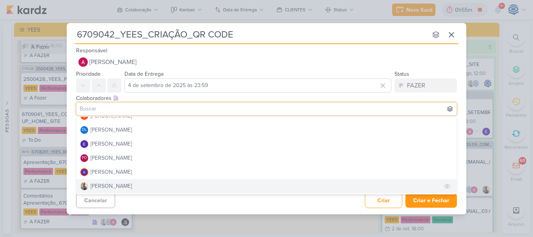
click at [112, 184] on div "[PERSON_NAME]" at bounding box center [111, 186] width 41 height 8
click at [145, 204] on div "Cancelar Criar Criar e Fechar Ctrl + Enter" at bounding box center [267, 200] width 400 height 20
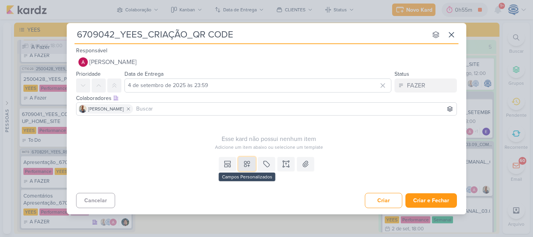
click at [241, 167] on button at bounding box center [247, 164] width 17 height 14
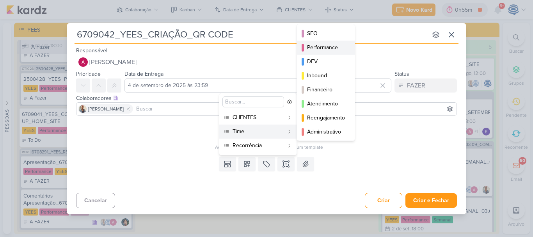
click at [327, 47] on div "Performance" at bounding box center [326, 47] width 38 height 8
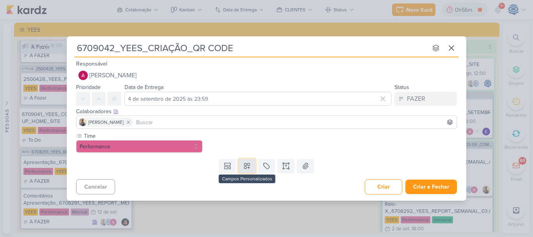
click at [248, 164] on icon at bounding box center [246, 165] width 5 height 5
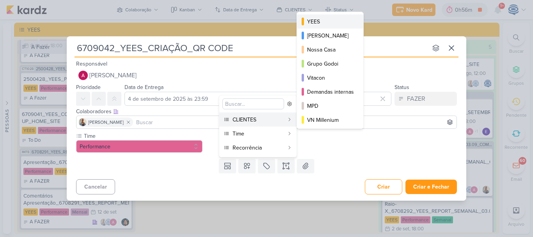
click at [321, 26] on button "YEES" at bounding box center [330, 21] width 66 height 14
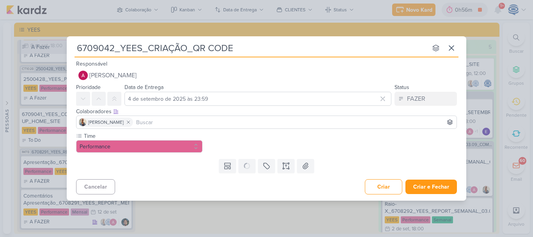
click at [321, 26] on div "6709042_YEES_CRIAÇÃO_QR CODE nenhum grupo disponível esc Responsável Alessandra…" at bounding box center [266, 118] width 533 height 237
click at [285, 164] on icon at bounding box center [286, 166] width 8 height 8
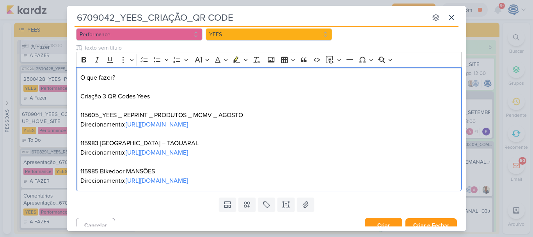
scroll to position [90, 0]
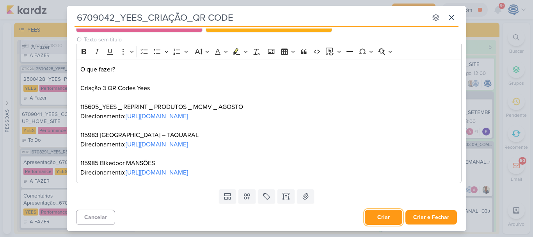
click at [383, 216] on button "Criar" at bounding box center [383, 217] width 37 height 15
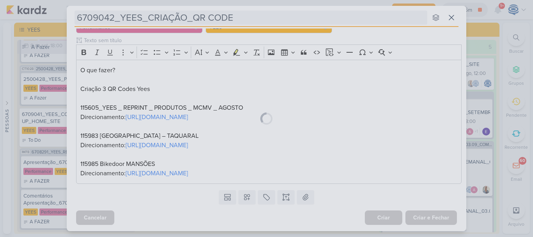
scroll to position [89, 0]
drag, startPoint x: 261, startPoint y: 16, endPoint x: 255, endPoint y: 18, distance: 6.9
click at [255, 18] on div at bounding box center [267, 118] width 400 height 225
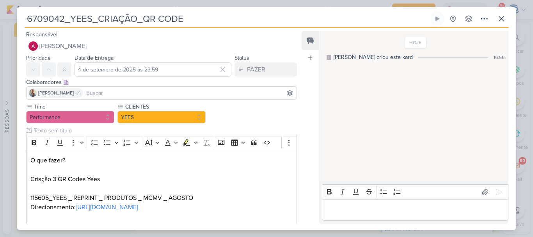
drag, startPoint x: 187, startPoint y: 19, endPoint x: 0, endPoint y: 5, distance: 187.5
click at [0, 5] on div "6709042_YEES_CRIAÇÃO_QR CODE Criado por mim" at bounding box center [266, 118] width 533 height 237
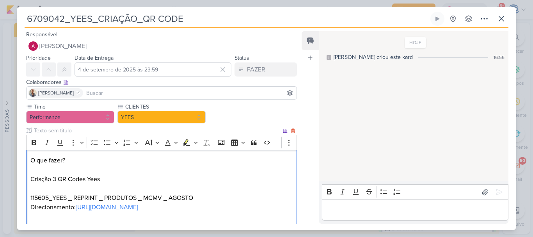
click at [199, 180] on p "O que fazer? Criação 3 QR Codes Yees 115605_YEES _ REPRINT _ PRODUTOS _ MCMV _ …" at bounding box center [161, 198] width 262 height 84
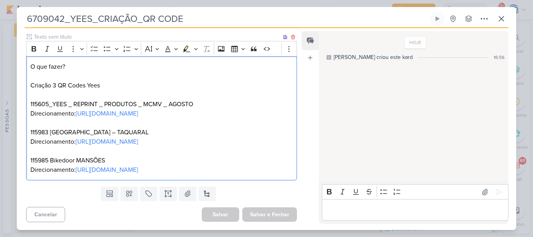
scroll to position [0, 0]
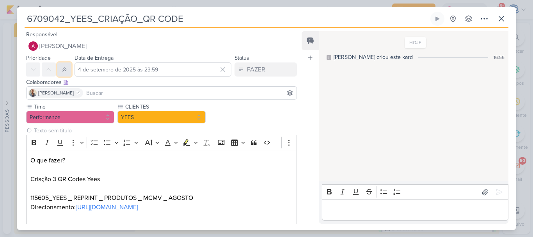
click at [62, 72] on icon at bounding box center [64, 69] width 6 height 6
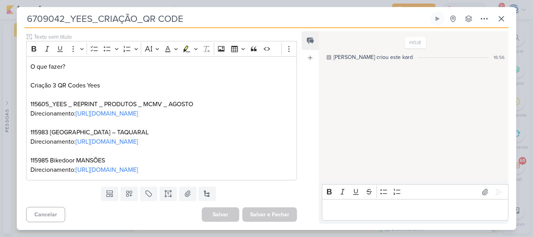
click at [222, 213] on div "Salvar Salvar e Fechar Ctrl + Enter" at bounding box center [249, 214] width 95 height 14
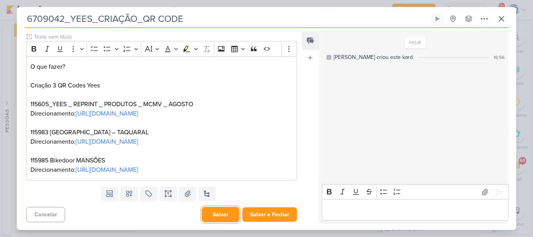
click at [219, 217] on button "Salvar" at bounding box center [220, 214] width 37 height 15
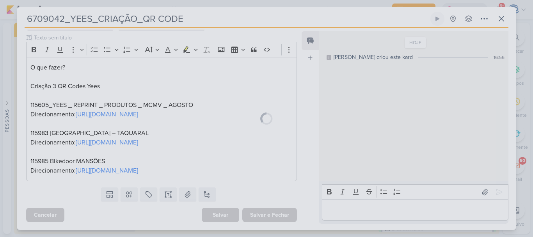
scroll to position [93, 0]
